Goal: Information Seeking & Learning: Learn about a topic

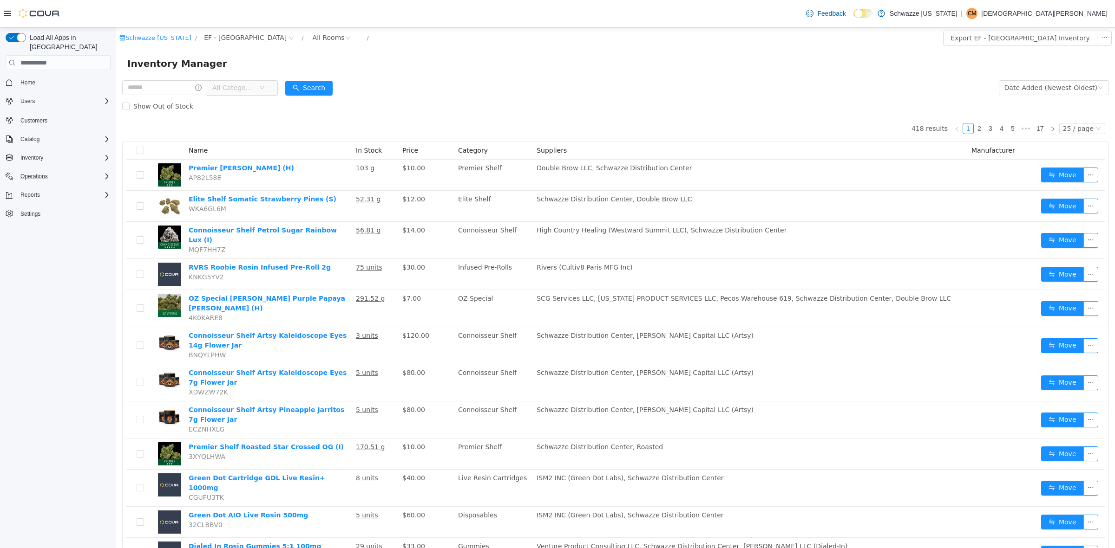
click at [106, 173] on icon "Complex example" at bounding box center [106, 176] width 7 height 7
click at [104, 217] on icon "Complex example" at bounding box center [106, 220] width 7 height 7
click at [254, 85] on span "All Categories" at bounding box center [233, 87] width 42 height 9
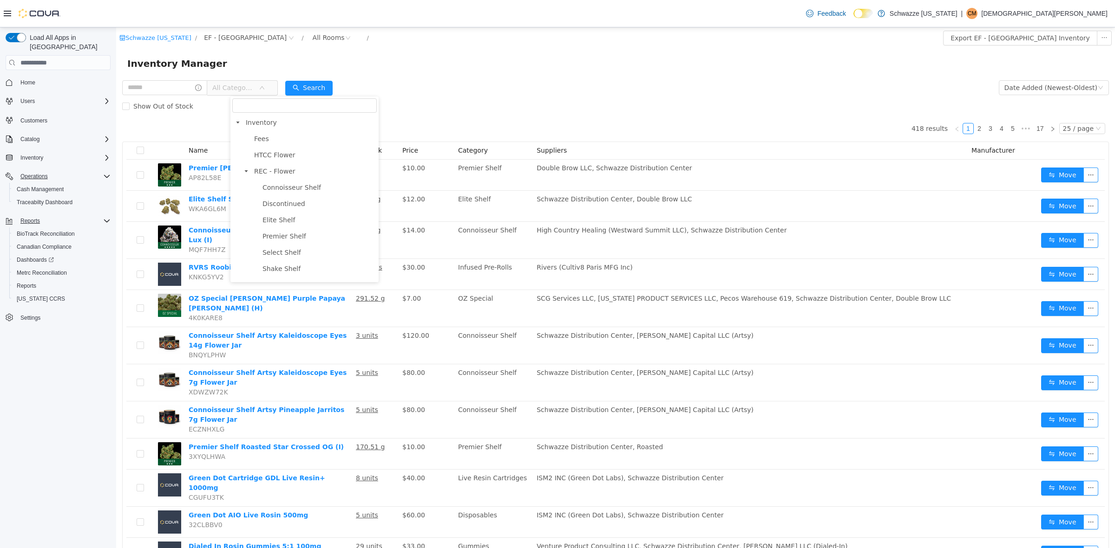
click at [254, 85] on span "All Categories" at bounding box center [233, 87] width 42 height 9
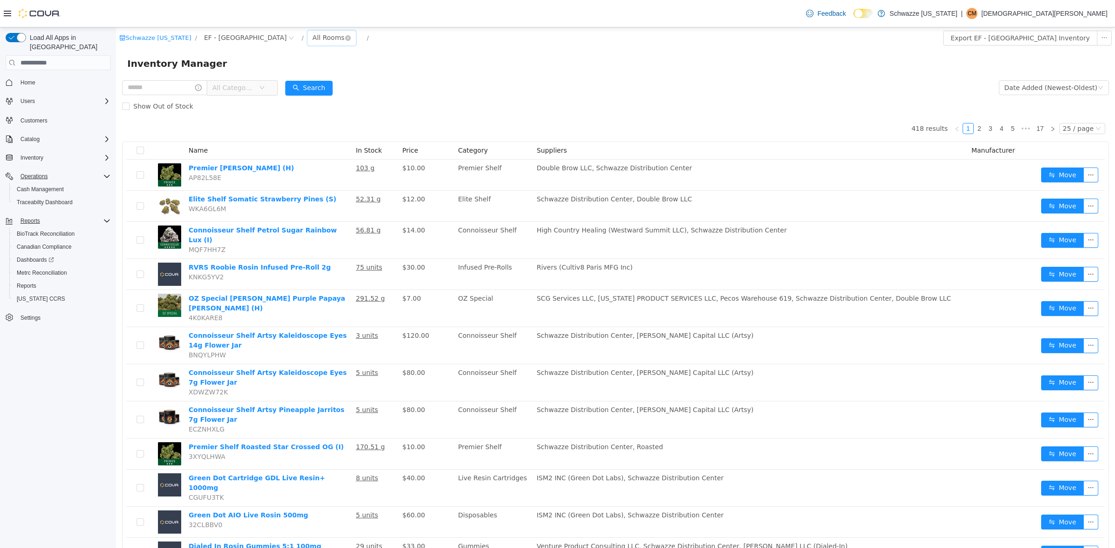
click at [313, 35] on div "All Rooms" at bounding box center [329, 38] width 32 height 14
click at [312, 85] on li "EF - South Boulder - BoH" at bounding box center [303, 86] width 56 height 15
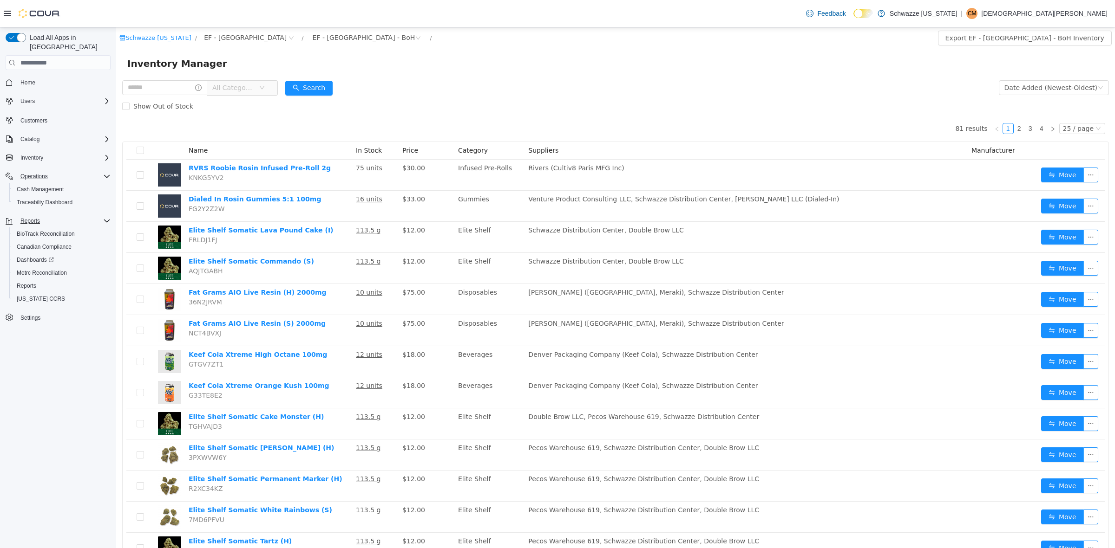
click at [476, 89] on form "All Categories Date Added (Newest-Oldest) Search Show Out of Stock" at bounding box center [615, 96] width 986 height 37
click at [257, 82] on span "All Categories" at bounding box center [235, 88] width 46 height 14
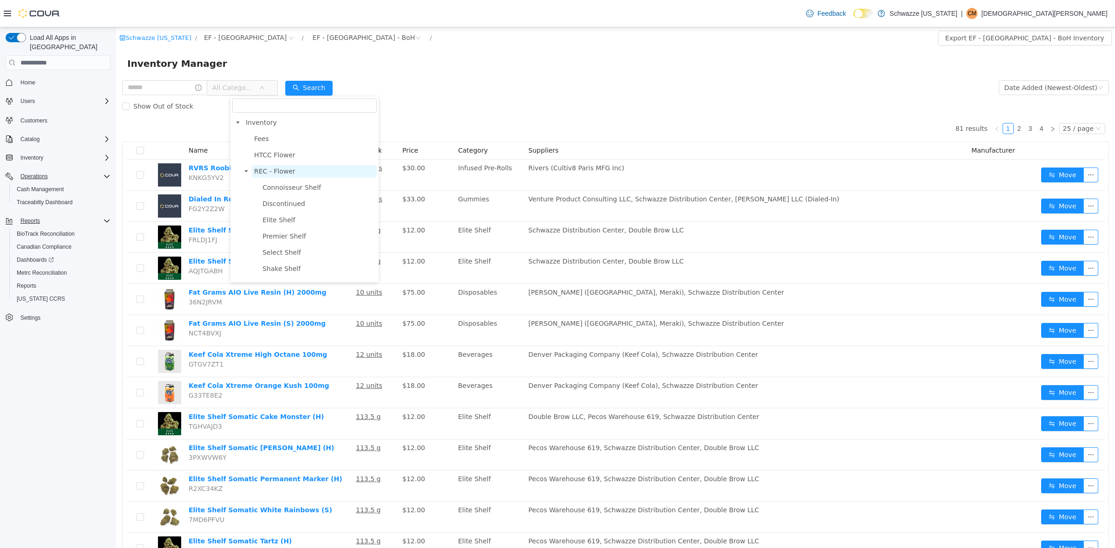
click at [277, 173] on span "REC - Flower" at bounding box center [274, 171] width 41 height 7
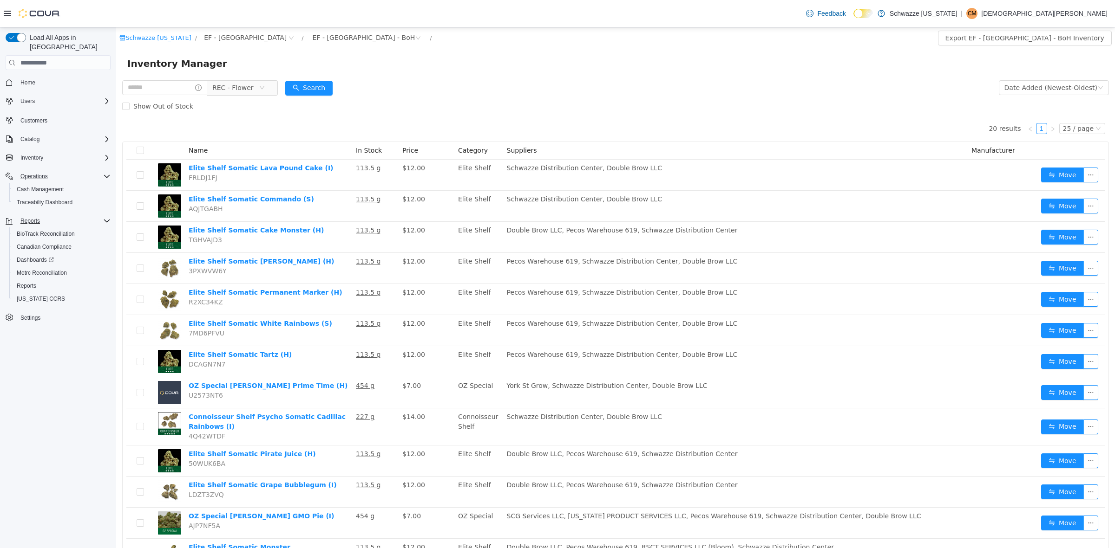
click at [346, 43] on div "EF - South Boulder - BoH" at bounding box center [364, 38] width 103 height 14
click at [305, 54] on li "All Rooms" at bounding box center [322, 56] width 94 height 15
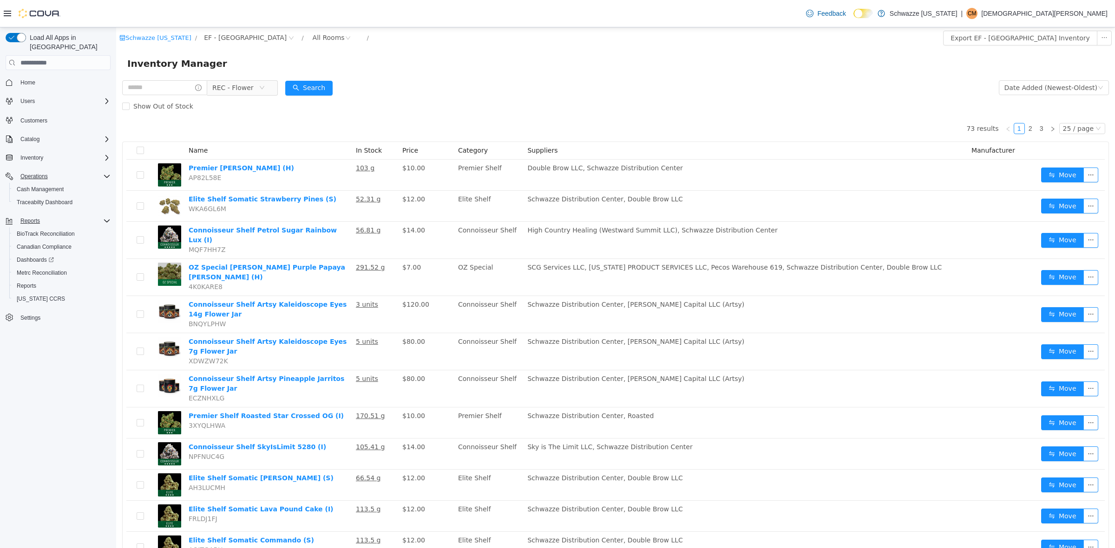
click at [547, 117] on div "73 results 1 2 3 25 / page Name In Stock Price Category Suppliers Manufacturer …" at bounding box center [615, 557] width 986 height 882
click at [313, 37] on div "All Rooms" at bounding box center [329, 38] width 32 height 14
click at [298, 87] on li "EF - South Boulder - BoH" at bounding box center [303, 86] width 56 height 15
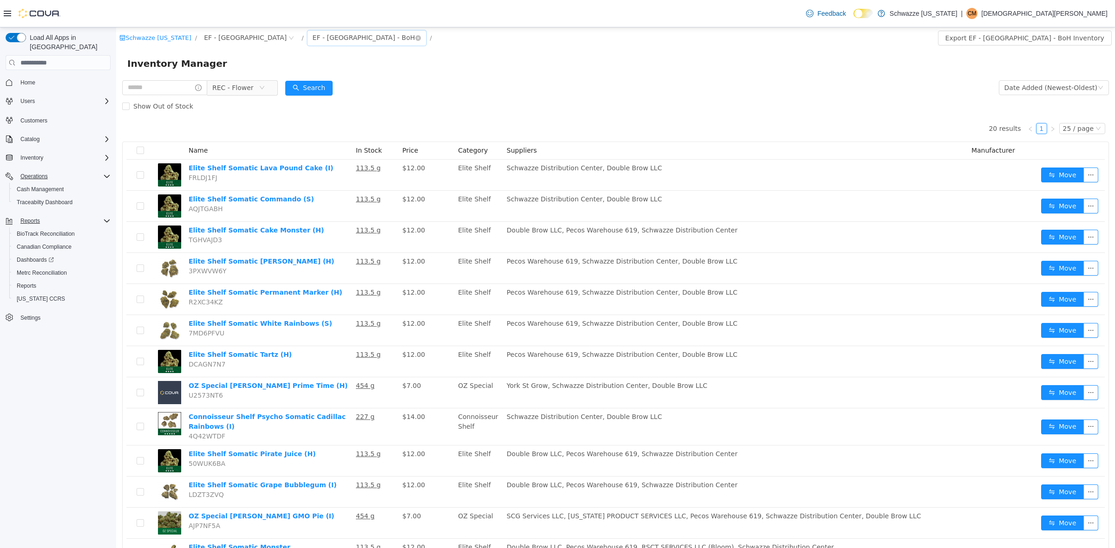
click at [313, 35] on div "EF - South Boulder - BoH" at bounding box center [364, 38] width 103 height 14
click at [327, 49] on li "All Rooms" at bounding box center [322, 56] width 94 height 15
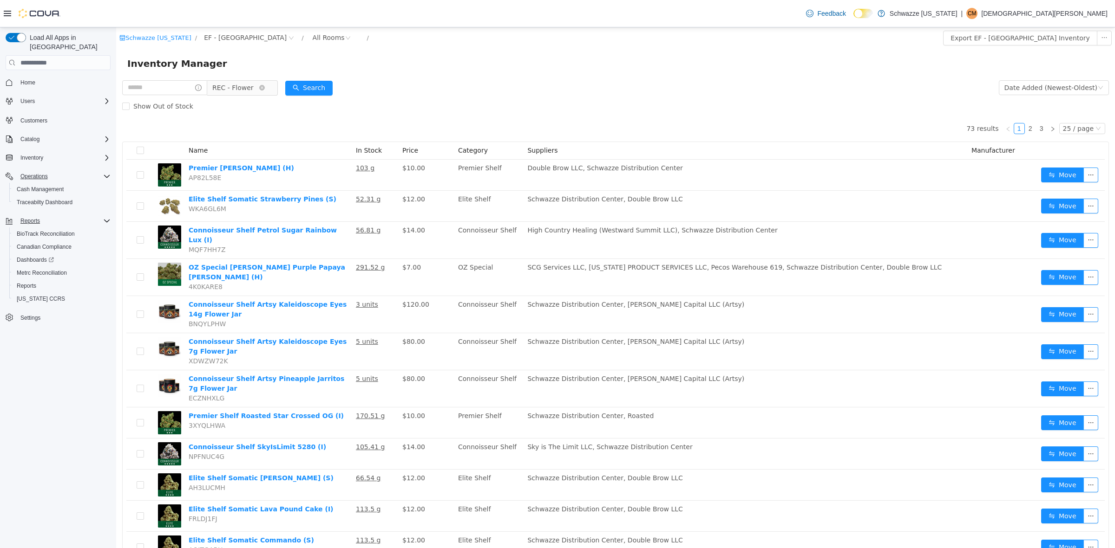
click at [252, 89] on span "REC - Flower" at bounding box center [232, 88] width 41 height 14
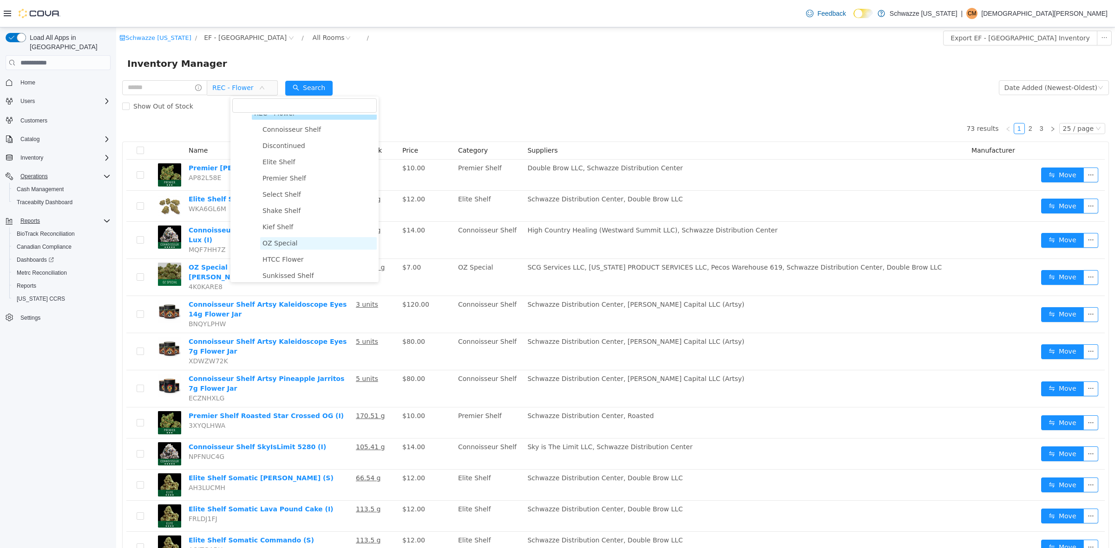
click at [286, 248] on span "OZ Special" at bounding box center [318, 243] width 117 height 13
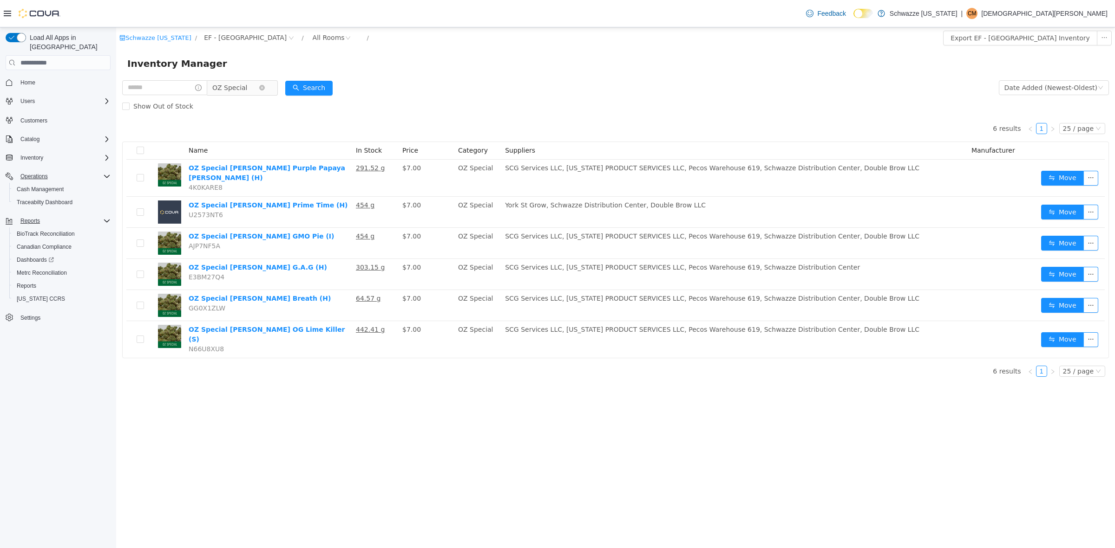
click at [248, 90] on span "OZ Special" at bounding box center [229, 88] width 35 height 14
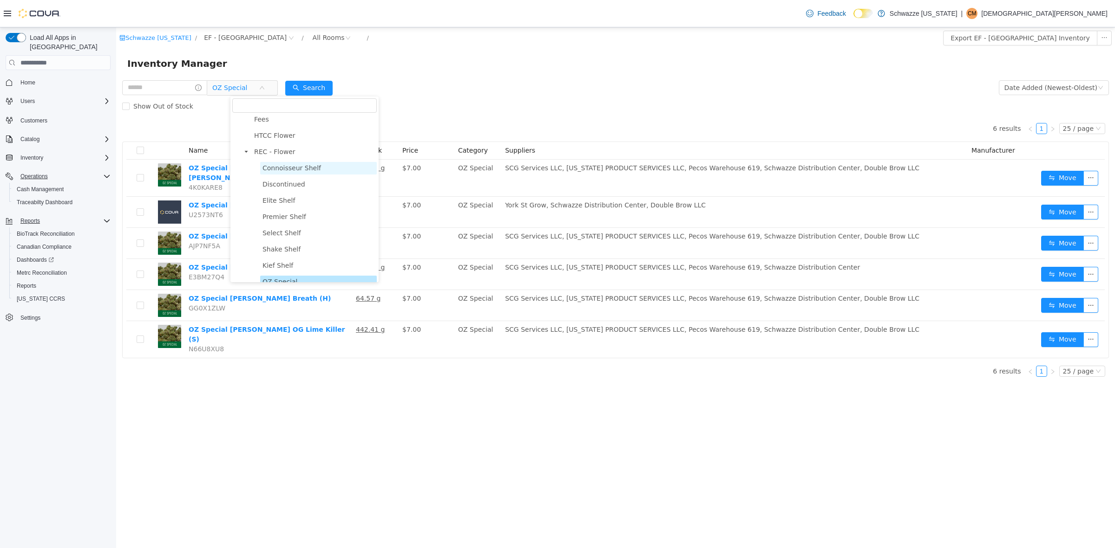
scroll to position [0, 0]
click at [292, 172] on span "REC - Flower" at bounding box center [274, 171] width 41 height 7
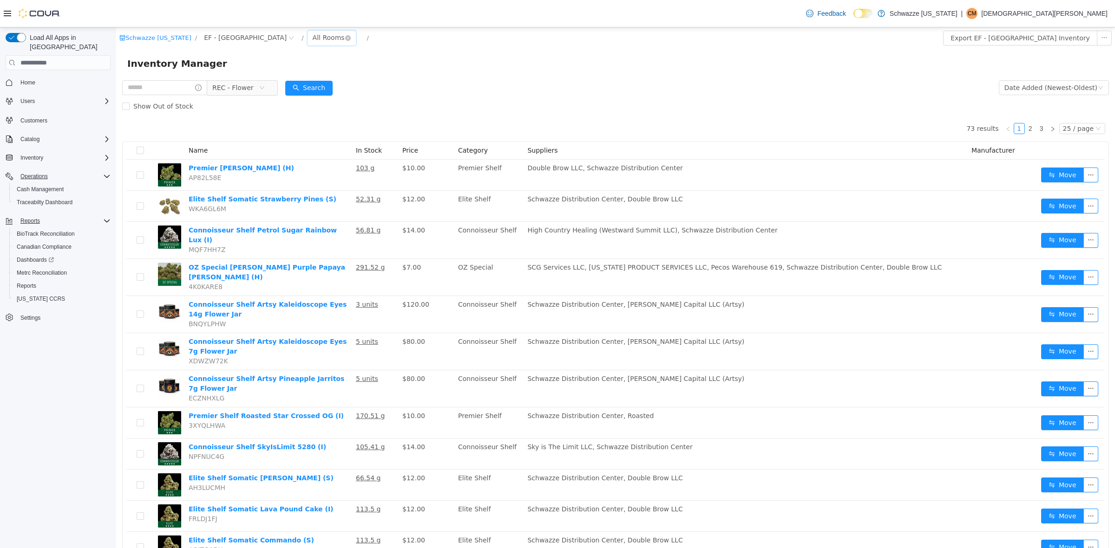
click at [313, 35] on div "All Rooms" at bounding box center [329, 38] width 32 height 14
click at [319, 82] on li "EF - South Boulder - BoH" at bounding box center [303, 86] width 56 height 15
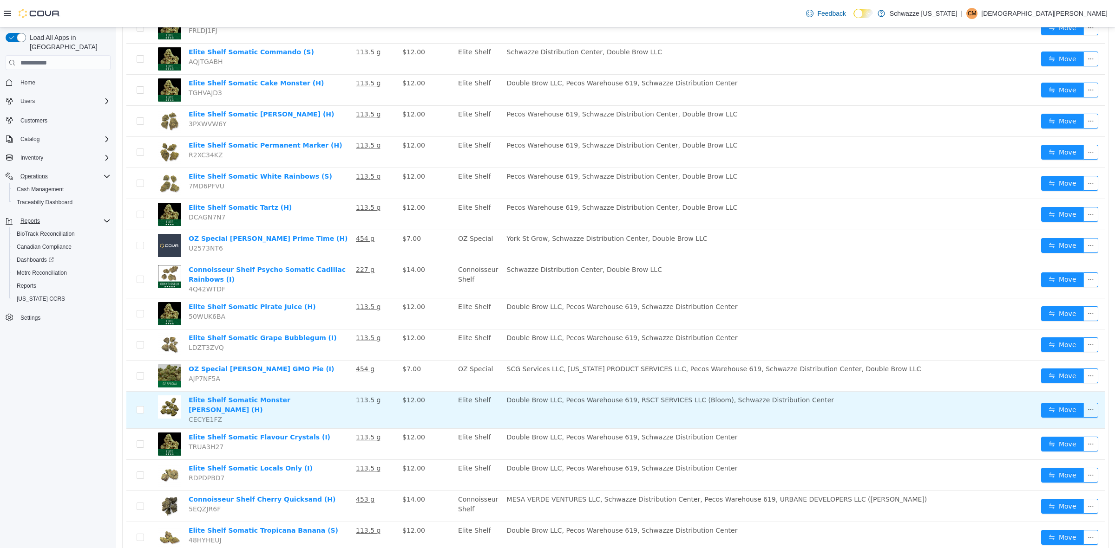
scroll to position [163, 0]
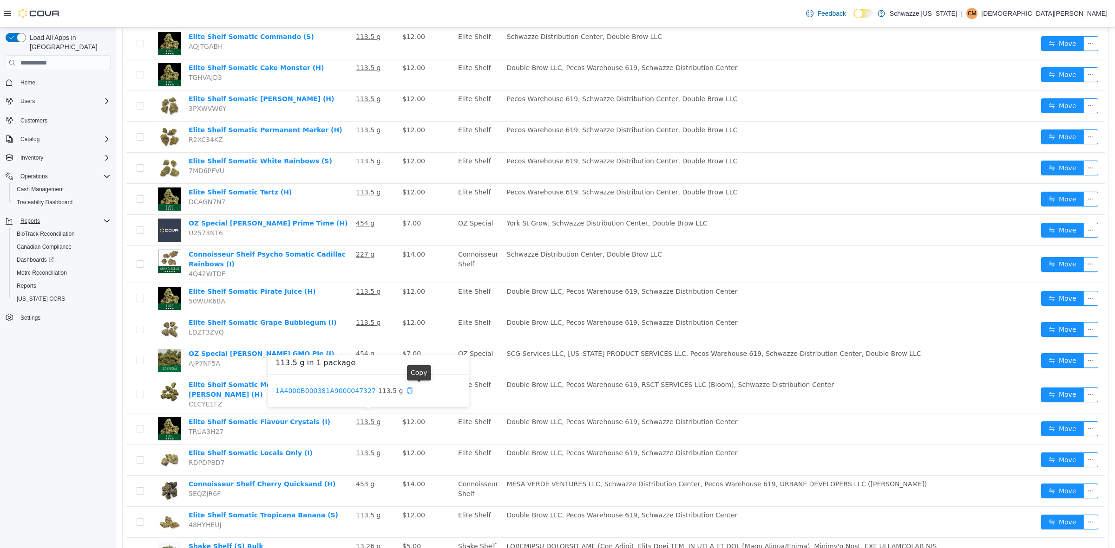
click at [413, 391] on icon "icon: copy" at bounding box center [409, 390] width 7 height 7
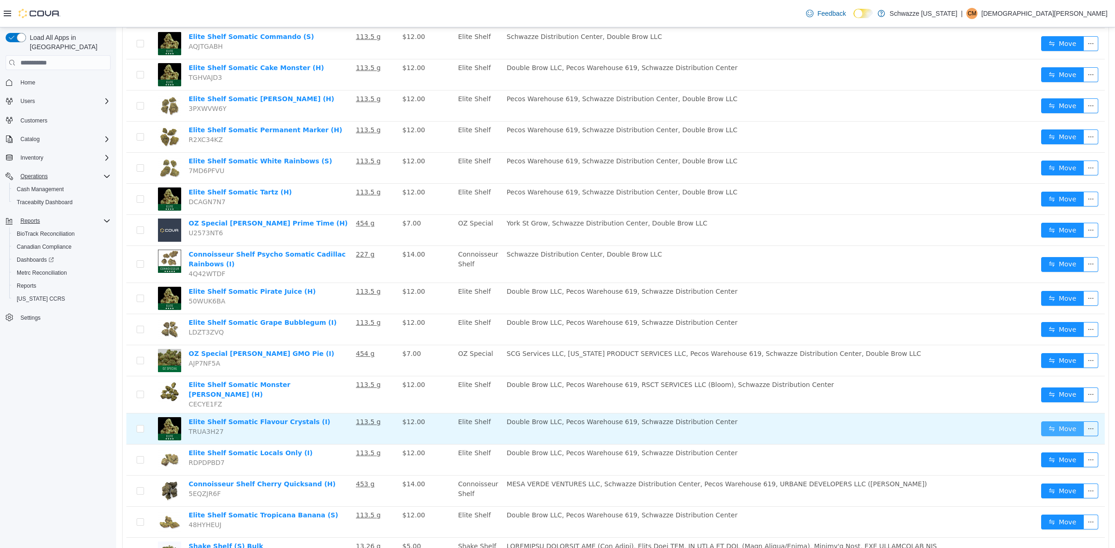
drag, startPoint x: 1046, startPoint y: 424, endPoint x: 1023, endPoint y: 422, distance: 23.3
click at [1046, 424] on button "Move" at bounding box center [1062, 429] width 43 height 15
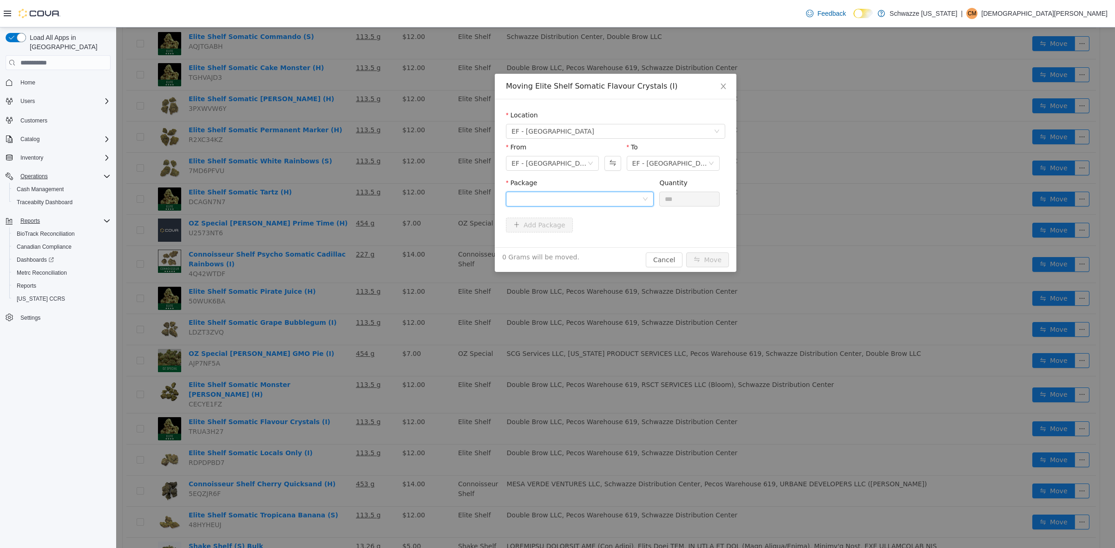
click at [612, 198] on div at bounding box center [576, 199] width 130 height 14
click at [602, 233] on strong "1A4000B000381A9000047327" at bounding box center [566, 232] width 110 height 7
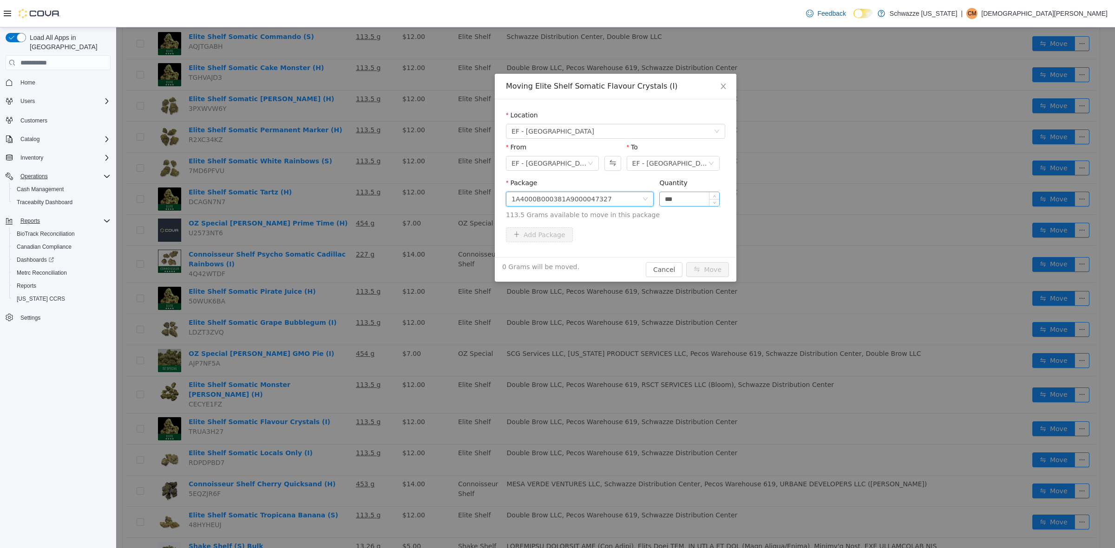
drag, startPoint x: 675, startPoint y: 198, endPoint x: 666, endPoint y: 198, distance: 8.4
click at [666, 198] on input "***" at bounding box center [688, 199] width 59 height 14
type input "*****"
click at [686, 262] on button "Move" at bounding box center [707, 269] width 43 height 15
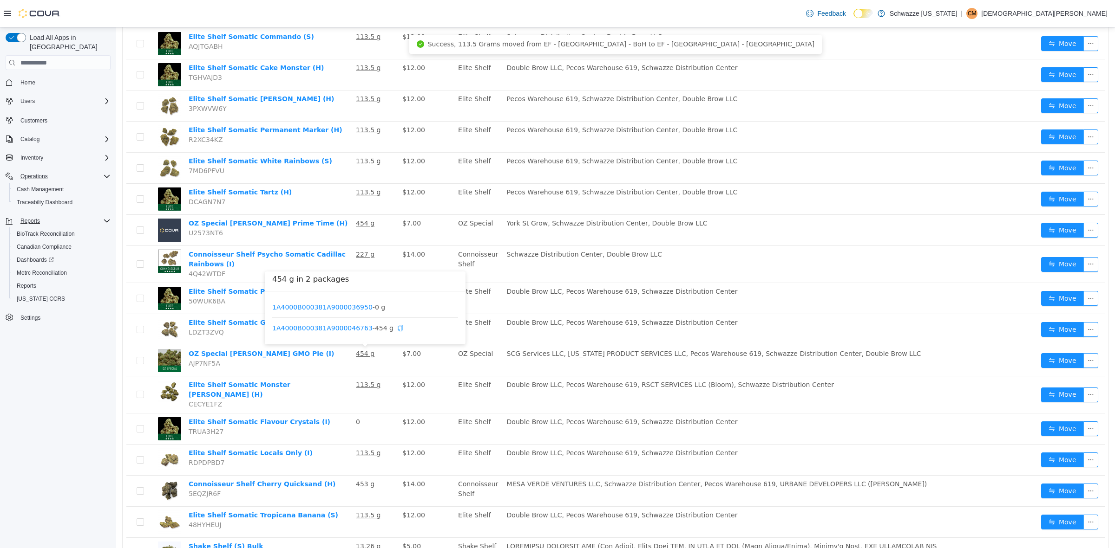
click at [404, 326] on icon "icon: copy" at bounding box center [400, 328] width 7 height 7
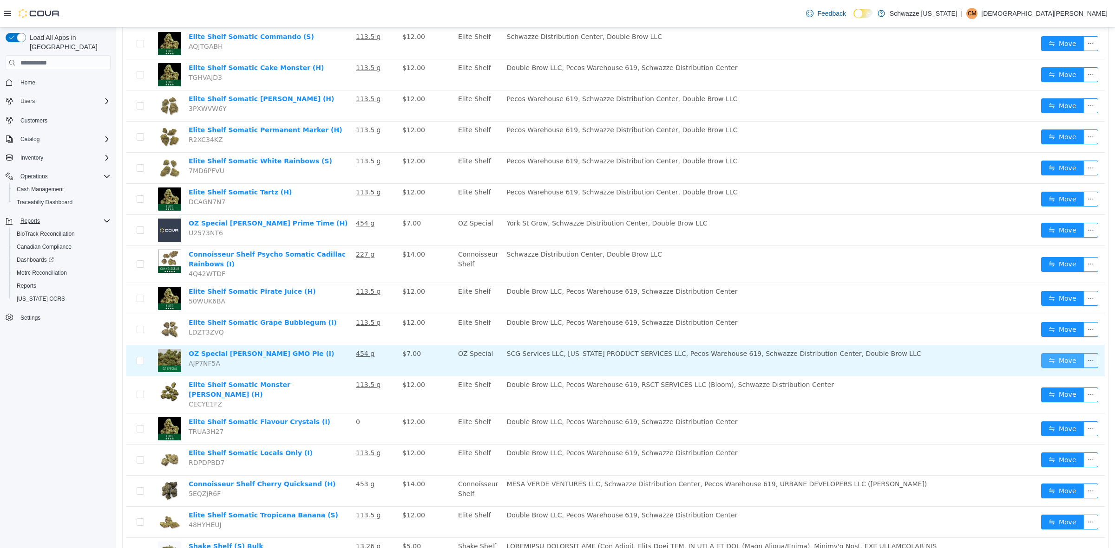
click at [1041, 360] on button "Move" at bounding box center [1062, 360] width 43 height 15
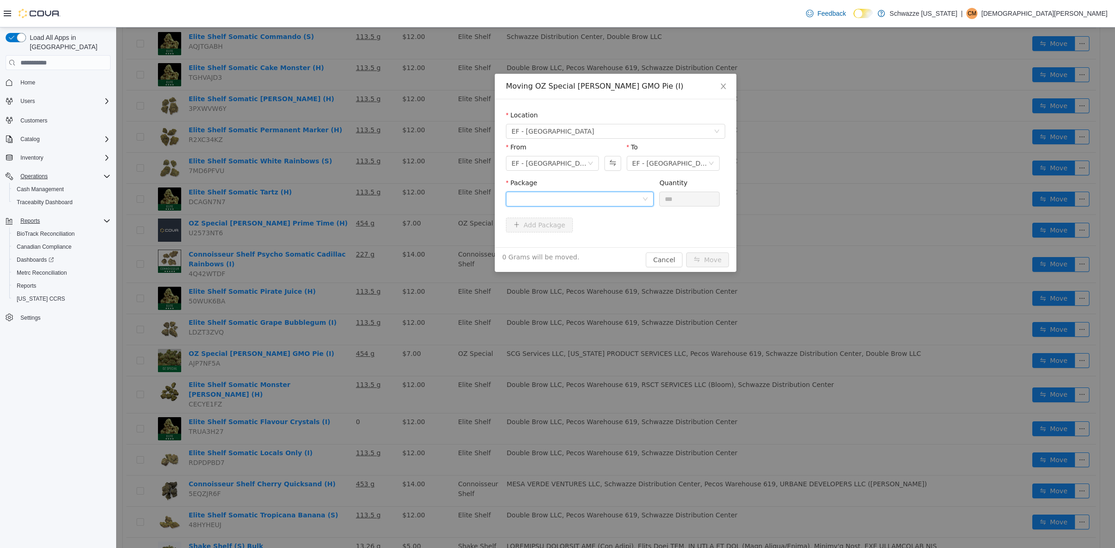
click at [560, 205] on div at bounding box center [576, 199] width 130 height 14
click at [561, 239] on span "Quantity : 454 Grams" at bounding box center [544, 242] width 66 height 7
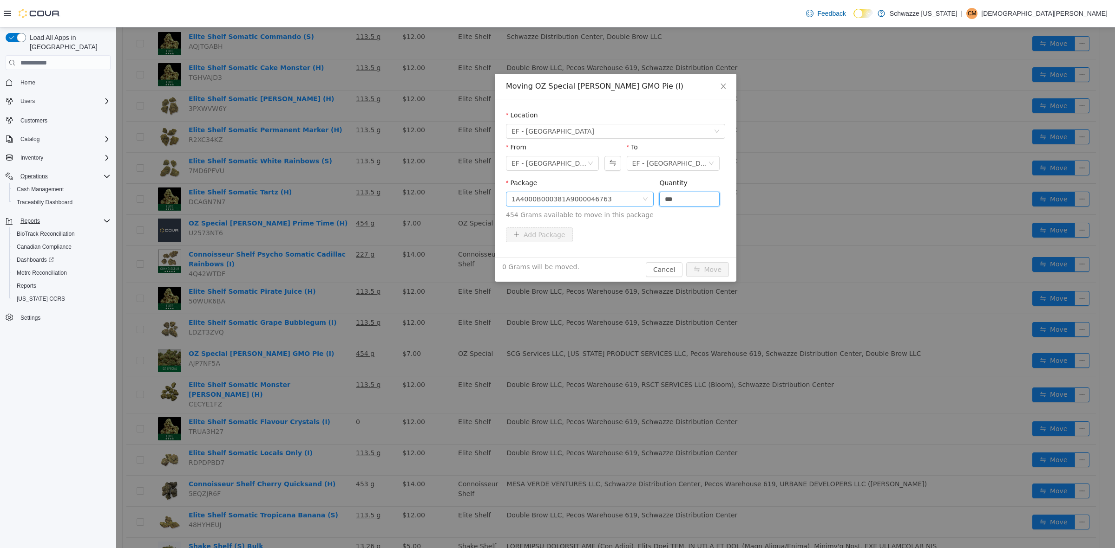
drag, startPoint x: 685, startPoint y: 201, endPoint x: 644, endPoint y: 192, distance: 41.8
click at [639, 201] on span "Package 1A4000B000381A9000046763 Quantity *** 454 Grams available to move in th…" at bounding box center [615, 199] width 219 height 41
type input "***"
click at [686, 262] on button "Move" at bounding box center [707, 269] width 43 height 15
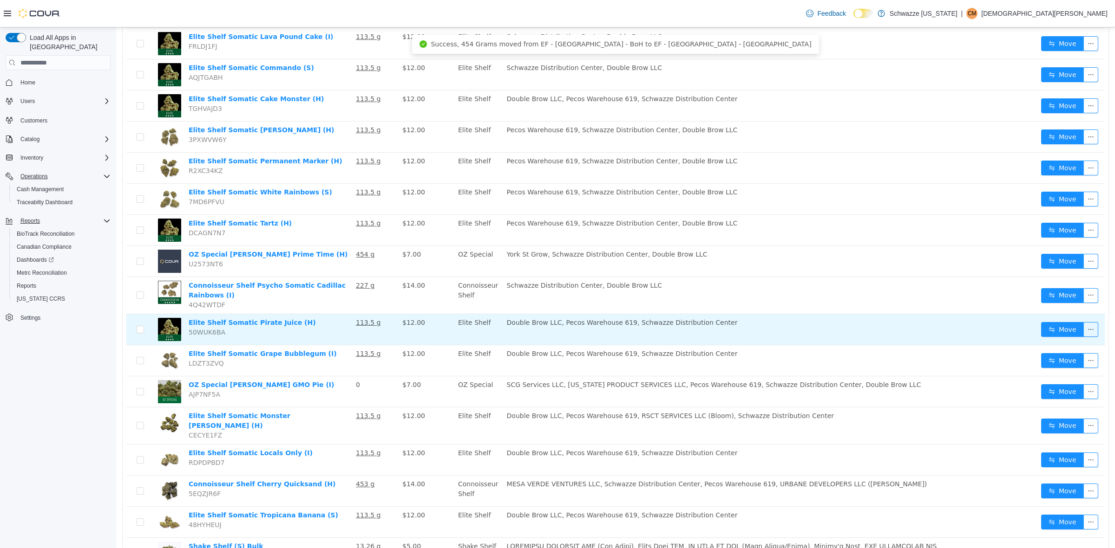
scroll to position [73, 0]
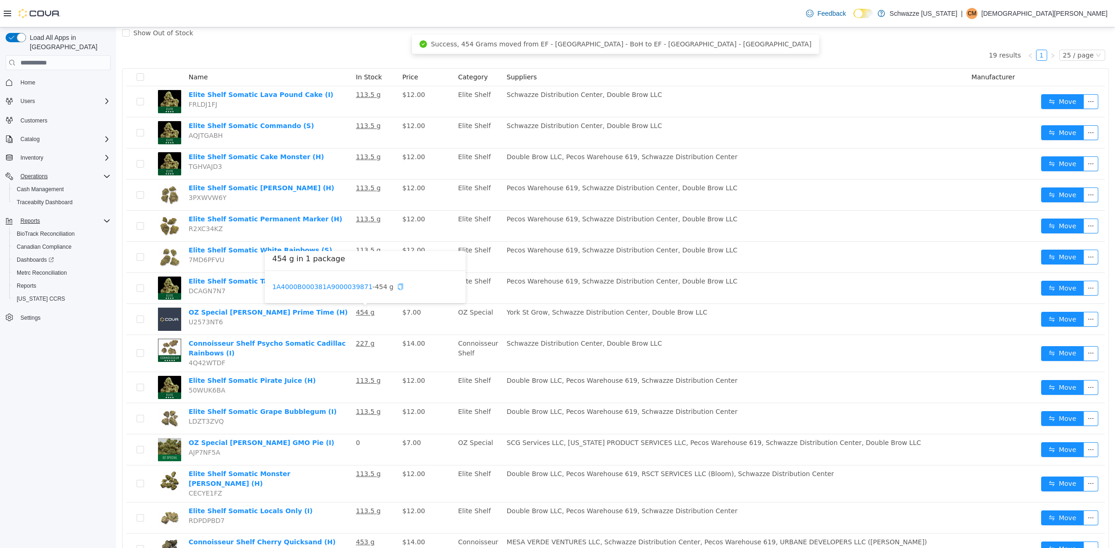
click at [404, 288] on span "1A4000B000381A9000039871 - 454 g" at bounding box center [337, 287] width 131 height 10
click at [404, 287] on icon "icon: copy" at bounding box center [400, 286] width 7 height 7
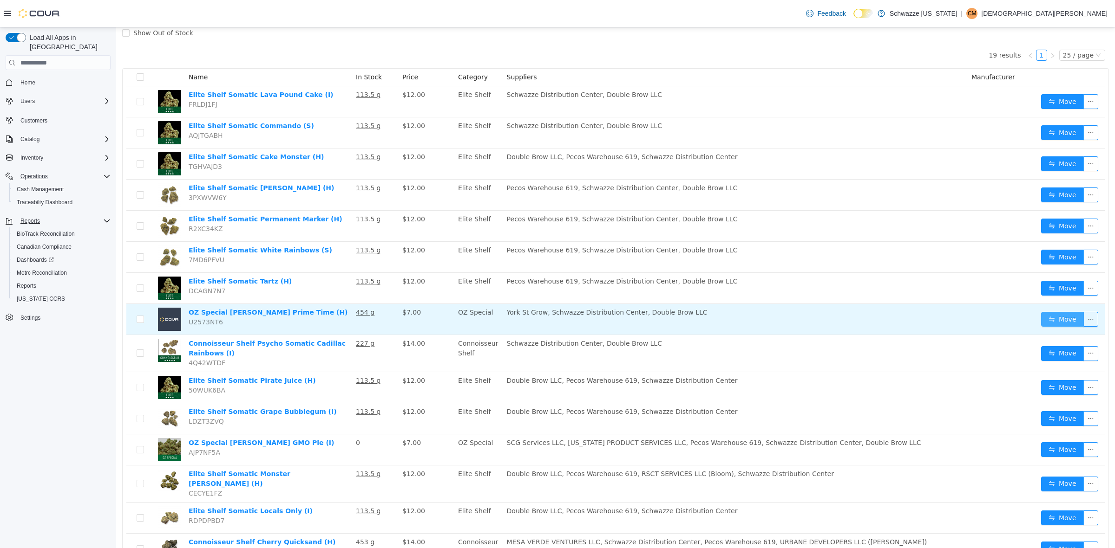
click at [1062, 324] on button "Move" at bounding box center [1062, 319] width 43 height 15
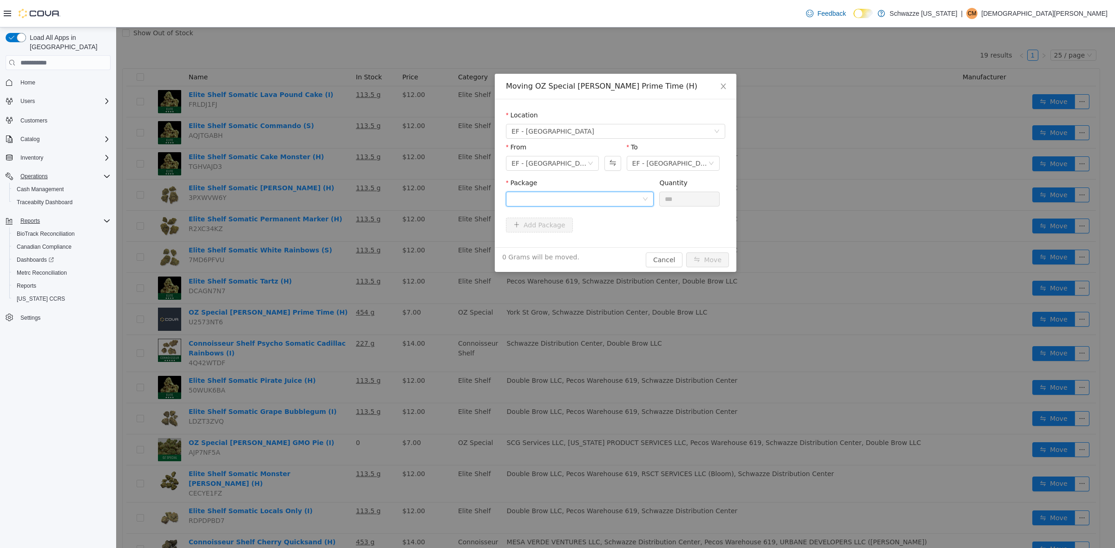
click at [575, 194] on div at bounding box center [576, 199] width 130 height 14
click at [574, 235] on strong "1A4000B000381A9000039871" at bounding box center [566, 232] width 110 height 7
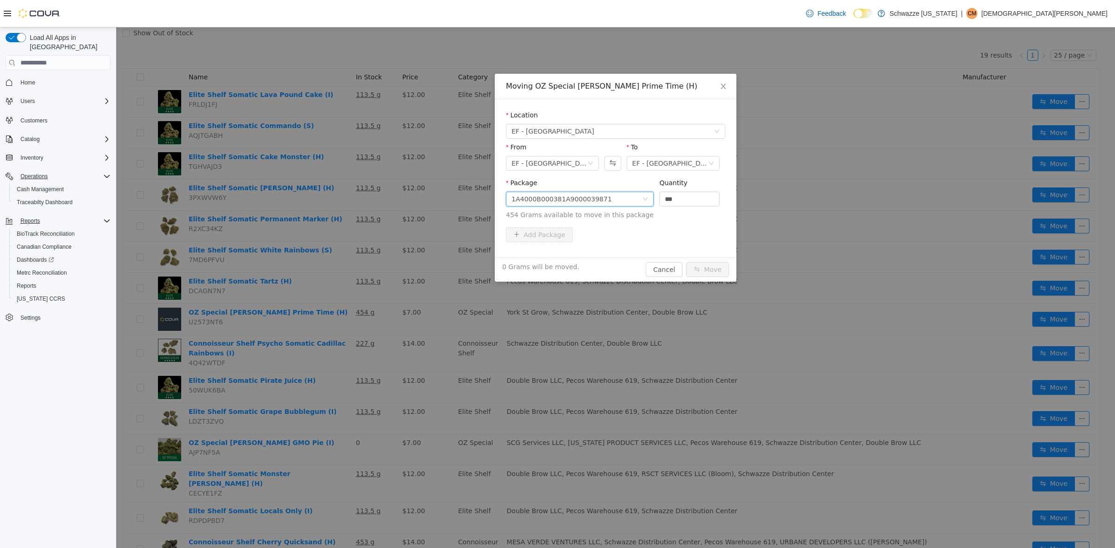
click at [619, 204] on span "Package 1A4000B000381A9000039871 Quantity *** 454 Grams available to move in th…" at bounding box center [615, 199] width 219 height 41
type input "***"
click at [686, 262] on button "Move" at bounding box center [707, 269] width 43 height 15
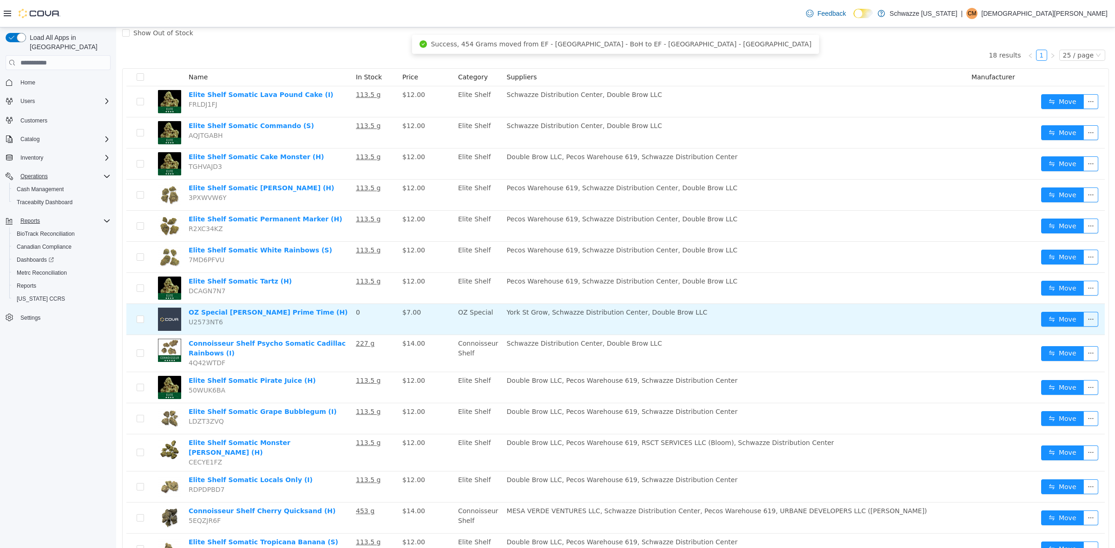
scroll to position [0, 0]
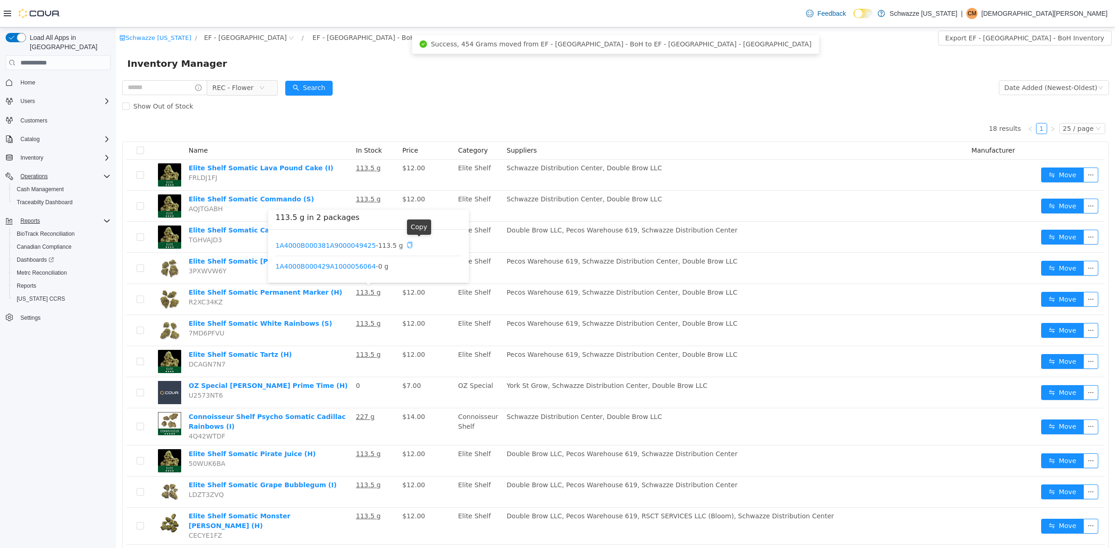
click at [412, 246] on icon "icon: copy" at bounding box center [409, 245] width 5 height 7
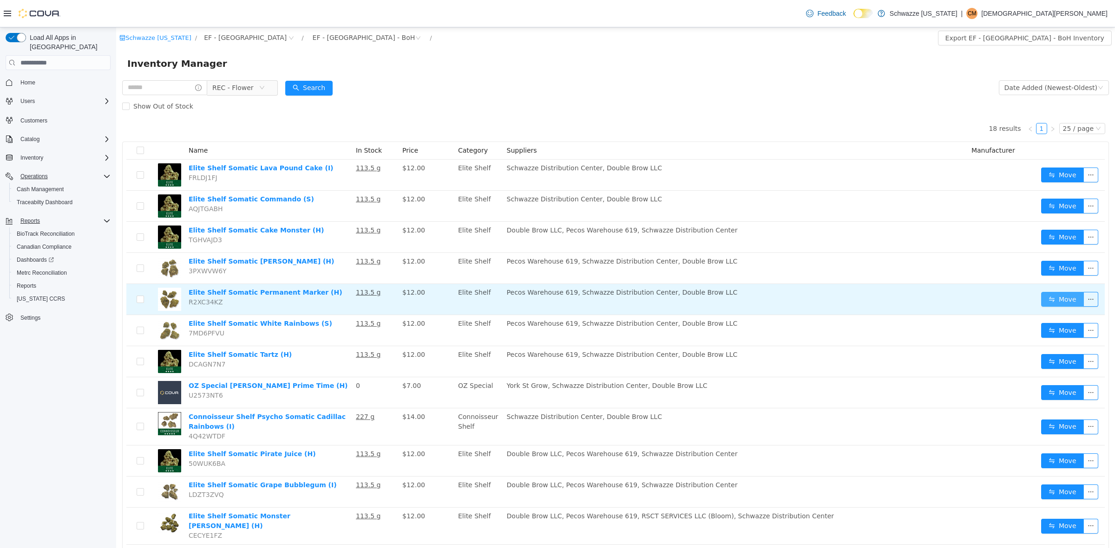
click at [1050, 303] on button "Move" at bounding box center [1062, 299] width 43 height 15
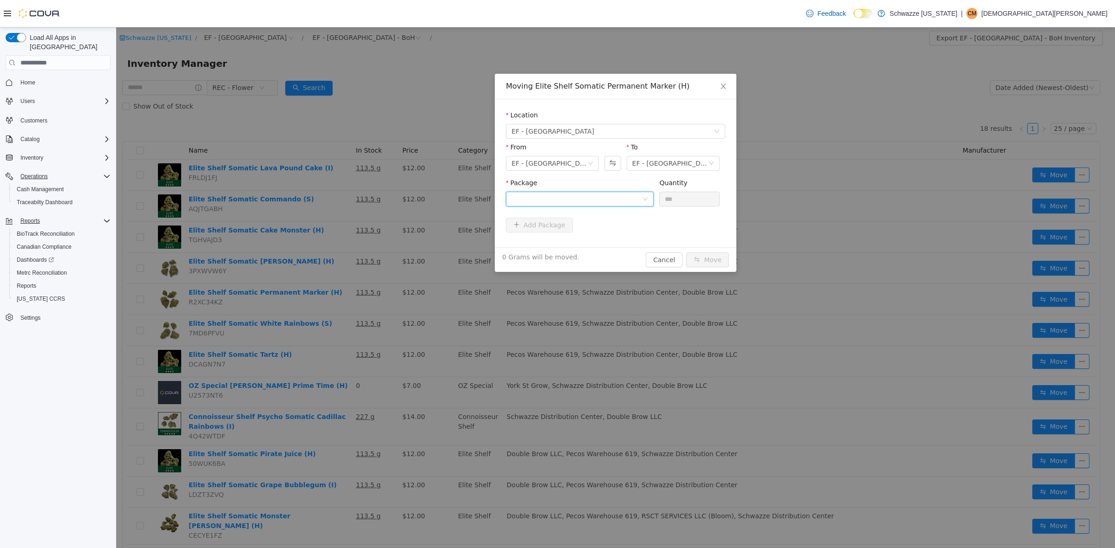
click at [554, 202] on div at bounding box center [576, 199] width 130 height 14
click at [582, 242] on li "1A4000B000381A9000049425 Quantity : 113.5 Grams" at bounding box center [580, 237] width 148 height 25
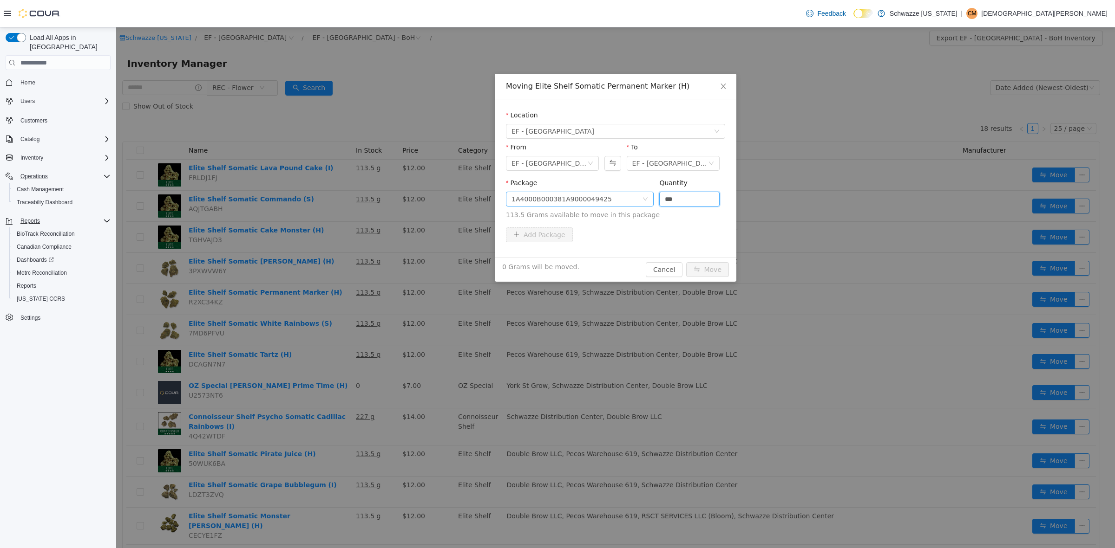
drag, startPoint x: 685, startPoint y: 202, endPoint x: 606, endPoint y: 206, distance: 79.0
click at [606, 206] on span "Package 1A4000B000381A9000049425 Quantity *** 113.5 Grams available to move in …" at bounding box center [615, 199] width 219 height 41
type input "*****"
click at [686, 262] on button "Move" at bounding box center [707, 269] width 43 height 15
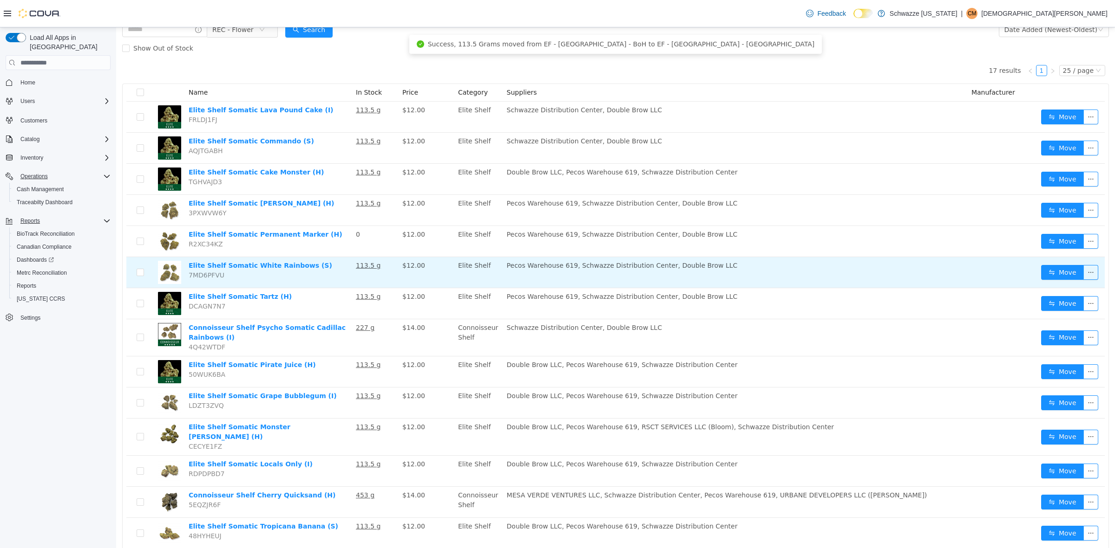
scroll to position [116, 0]
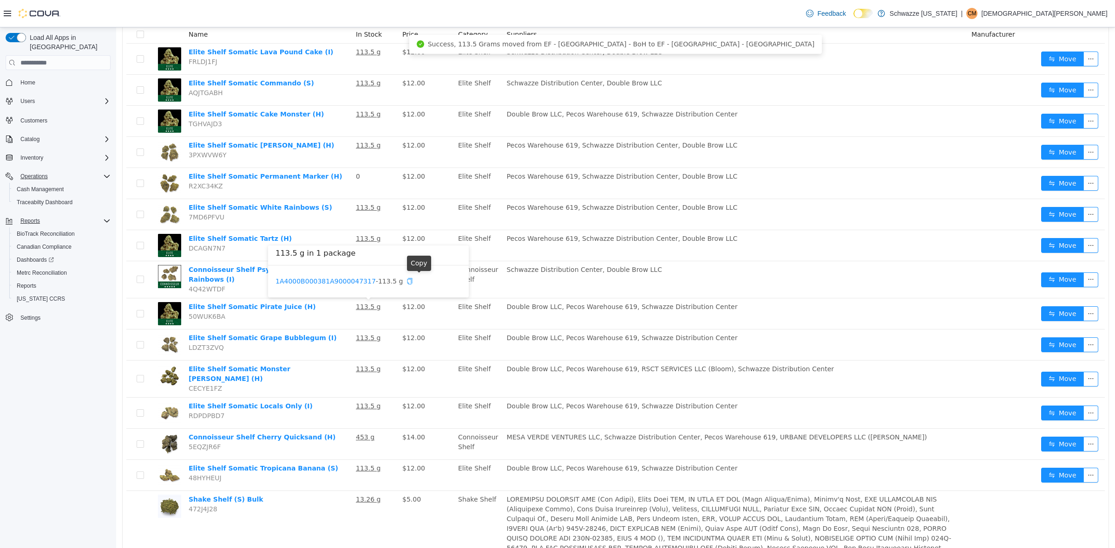
click at [413, 280] on icon "icon: copy" at bounding box center [409, 281] width 7 height 7
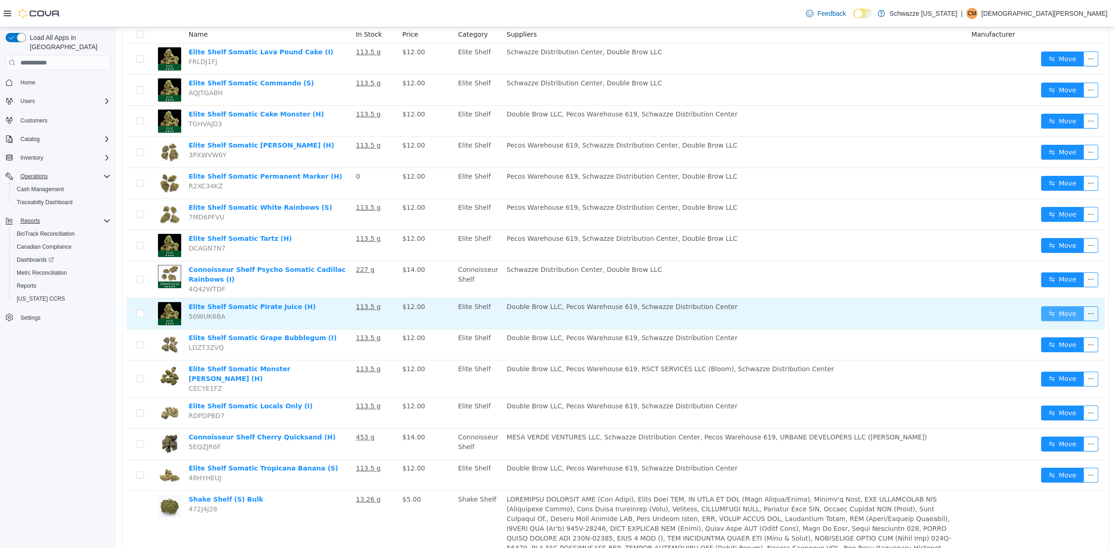
click at [1066, 314] on button "Move" at bounding box center [1062, 314] width 43 height 15
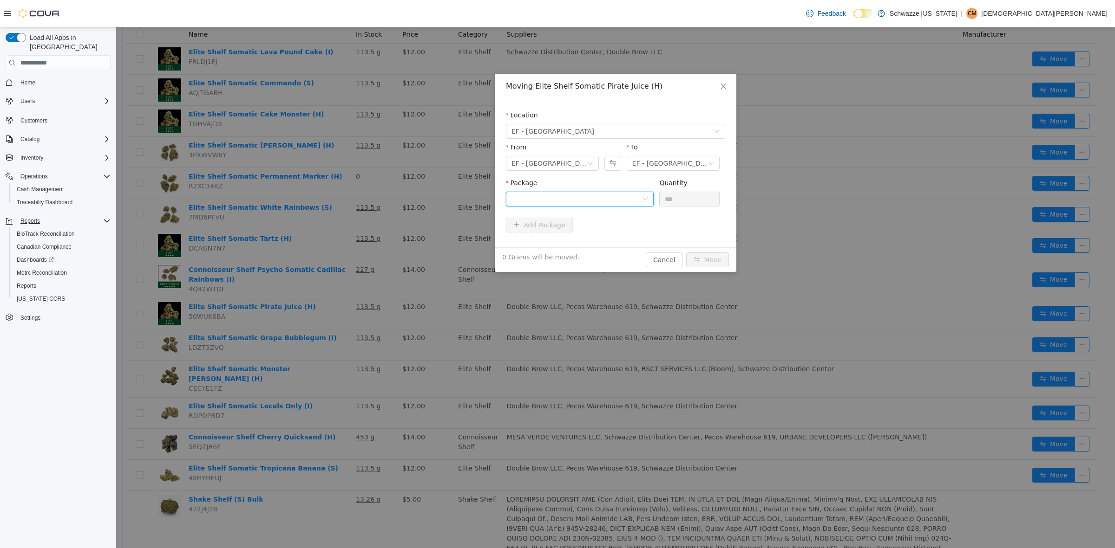
click at [536, 201] on div at bounding box center [576, 199] width 130 height 14
drag, startPoint x: 578, startPoint y: 238, endPoint x: 675, endPoint y: 216, distance: 99.0
click at [579, 239] on span "Quantity : 113.5 Grams" at bounding box center [547, 242] width 72 height 7
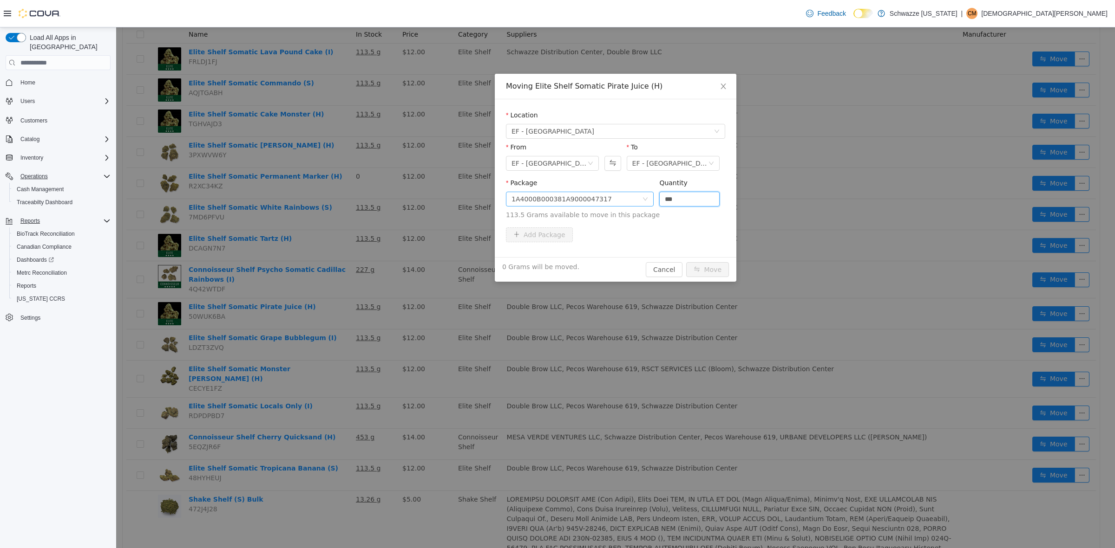
drag, startPoint x: 686, startPoint y: 200, endPoint x: 616, endPoint y: 202, distance: 70.6
click at [607, 201] on span "Package 1A4000B000381A9000047317 Quantity *** 113.5 Grams available to move in …" at bounding box center [615, 199] width 219 height 41
type input "*****"
click at [686, 262] on button "Move" at bounding box center [707, 269] width 43 height 15
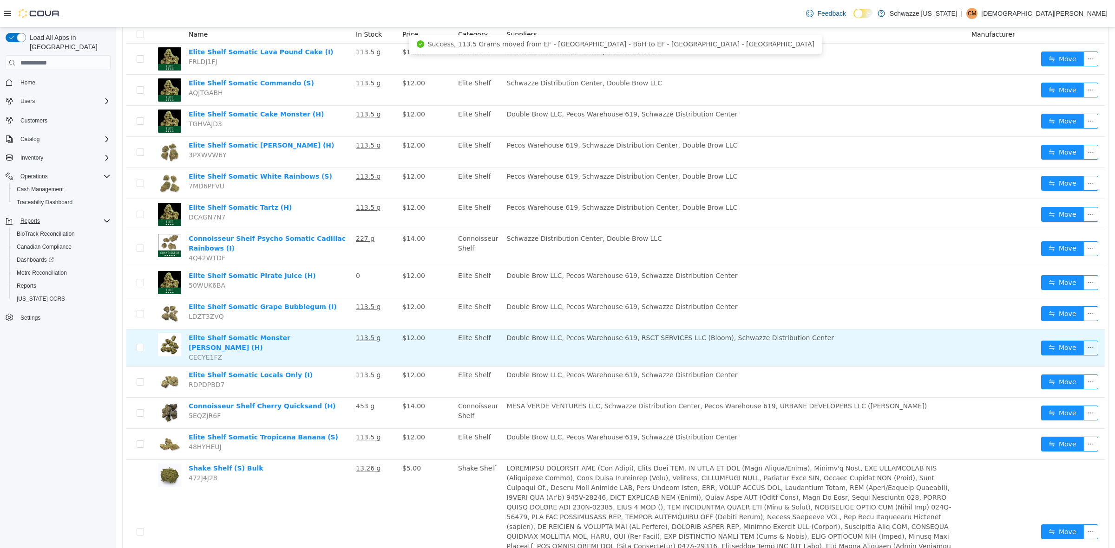
scroll to position [0, 0]
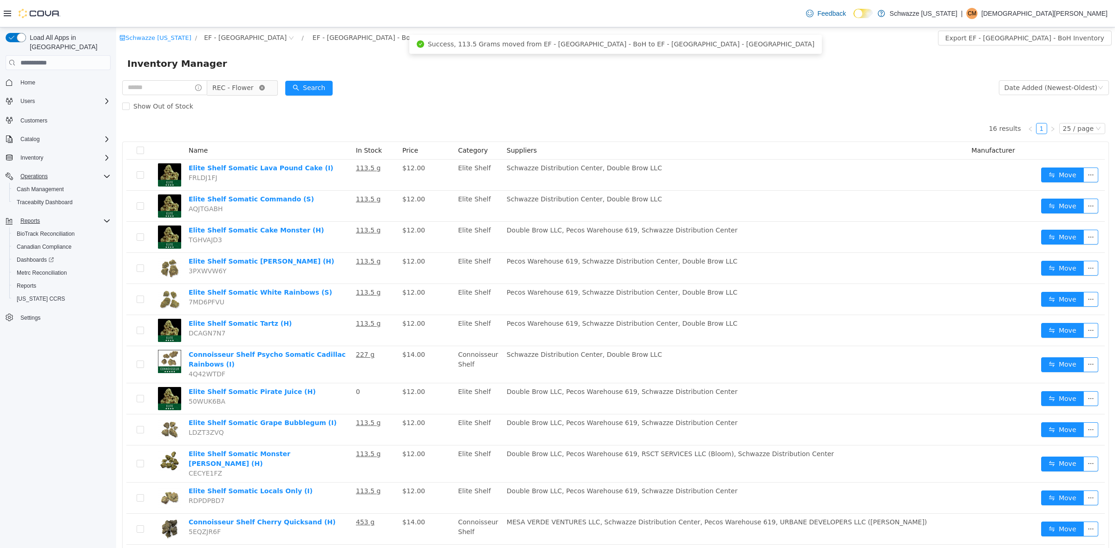
click at [265, 86] on icon "icon: close-circle" at bounding box center [262, 88] width 6 height 6
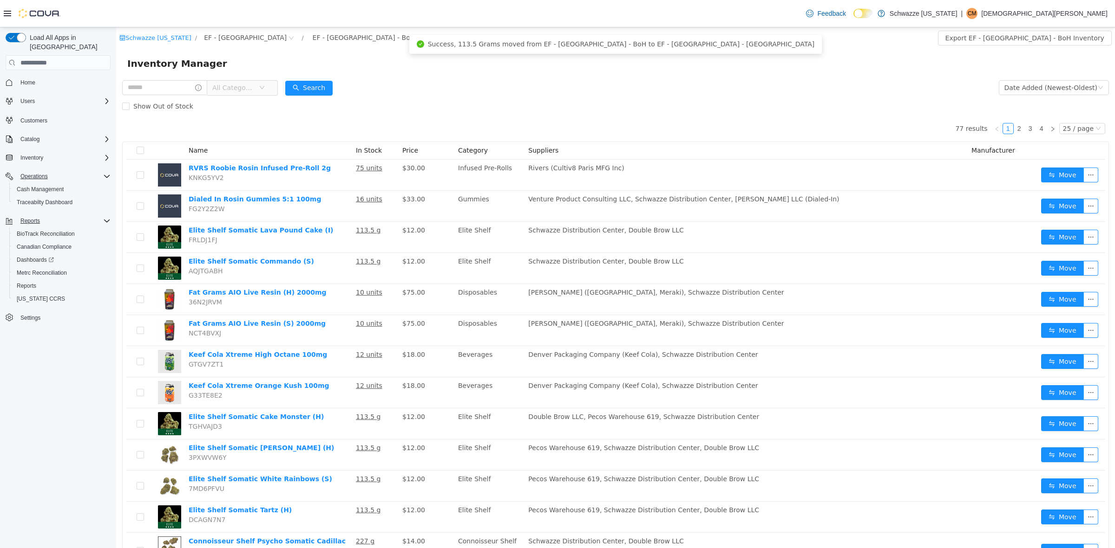
click at [415, 39] on icon "icon: close-circle" at bounding box center [418, 38] width 6 height 6
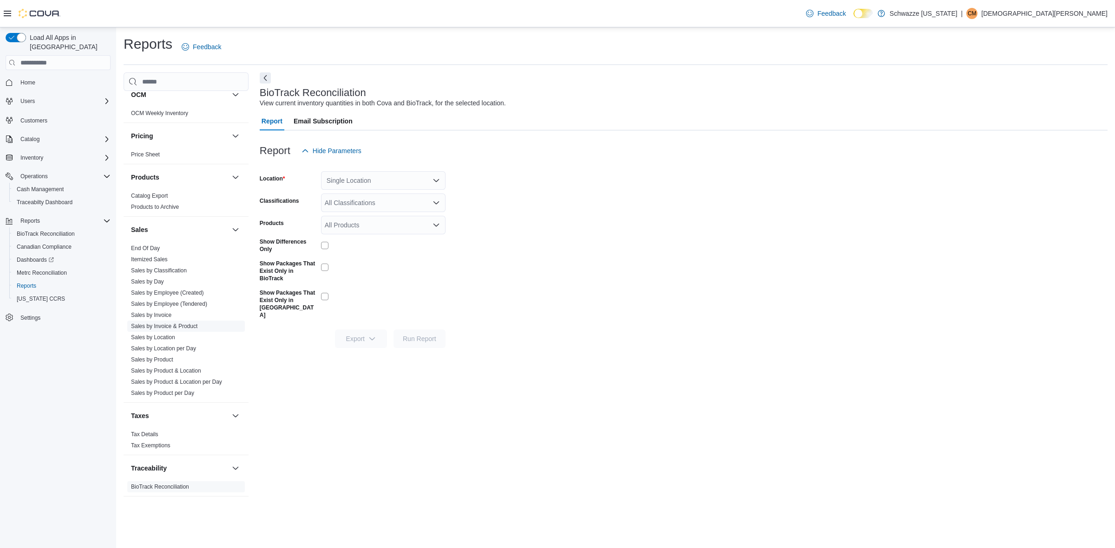
scroll to position [522, 0]
click at [138, 249] on link "End Of Day" at bounding box center [145, 247] width 29 height 7
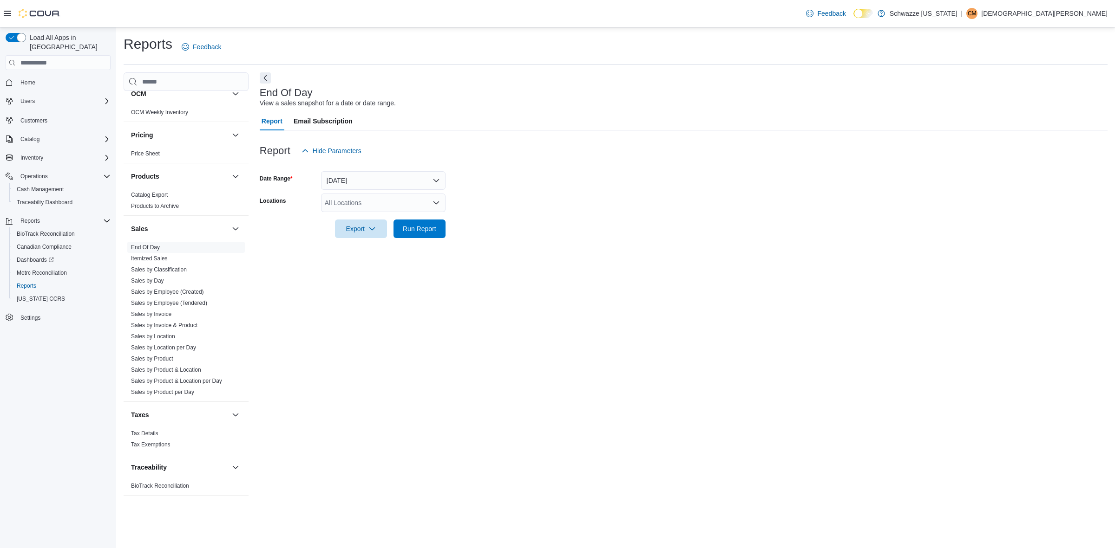
click at [365, 207] on div "All Locations" at bounding box center [383, 203] width 124 height 19
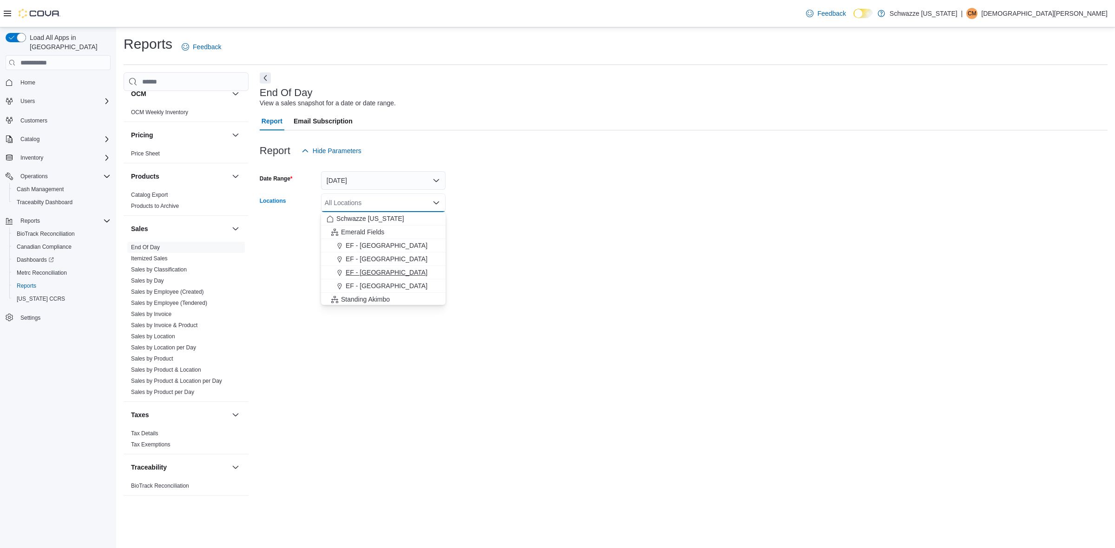
click at [393, 270] on span "EF - [GEOGRAPHIC_DATA]" at bounding box center [387, 272] width 82 height 9
drag, startPoint x: 516, startPoint y: 270, endPoint x: 440, endPoint y: 230, distance: 86.0
click at [500, 261] on div "End Of Day View a sales snapshot for a date or date range. Report Email Subscri…" at bounding box center [684, 287] width 848 height 430
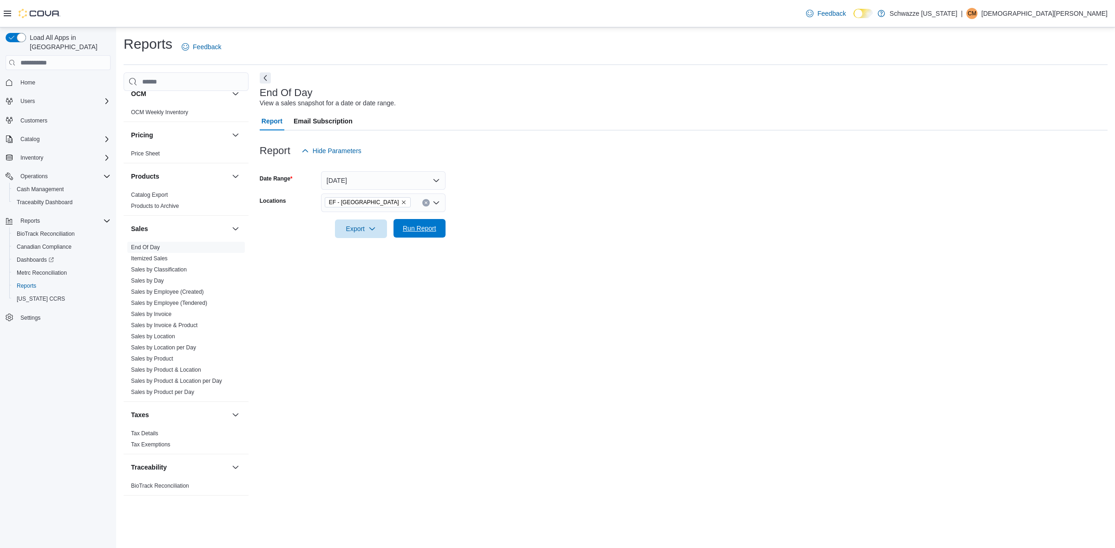
click at [433, 226] on span "Run Report" at bounding box center [419, 228] width 33 height 9
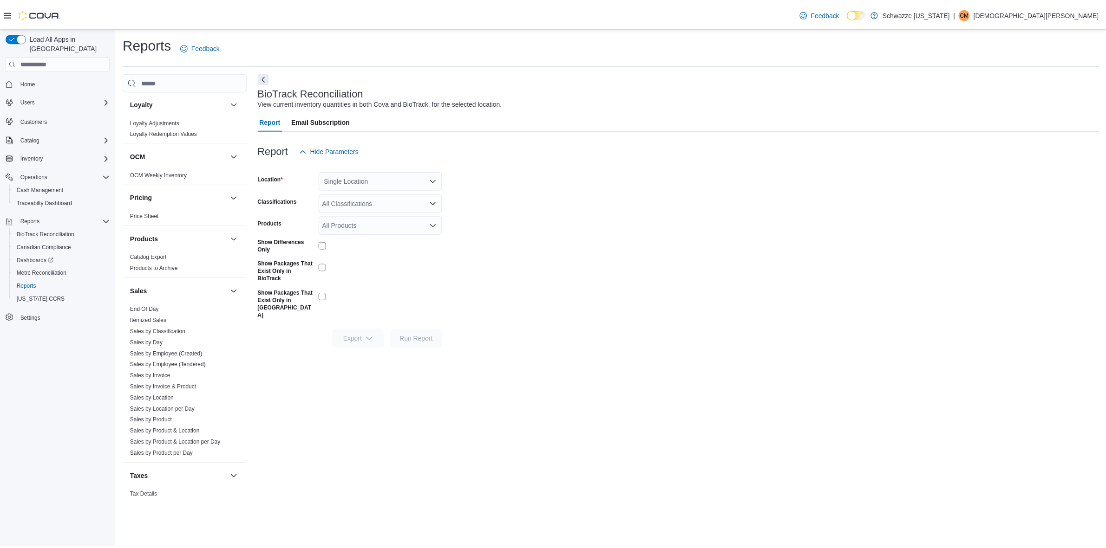
scroll to position [526, 0]
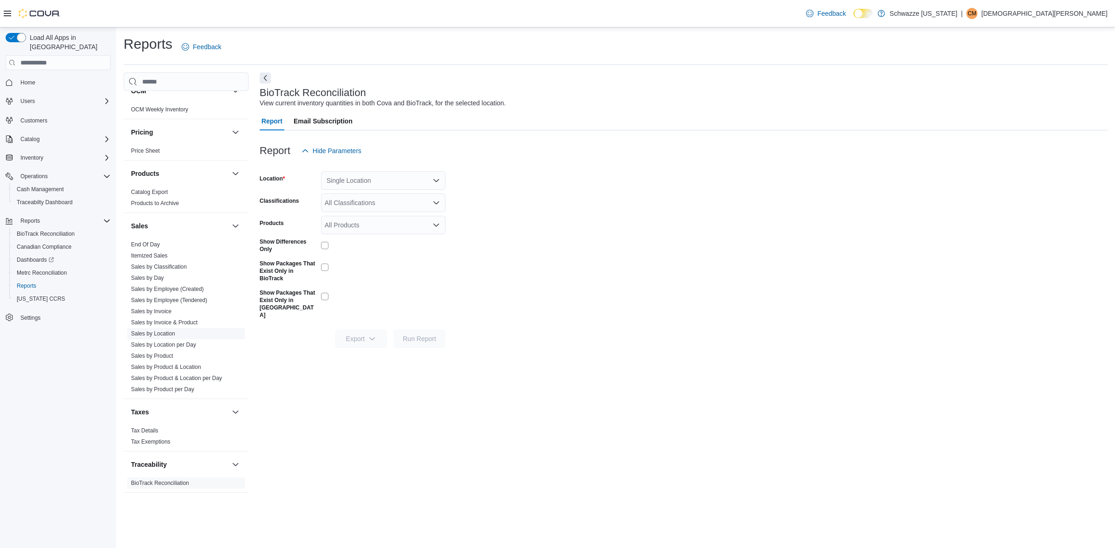
drag, startPoint x: 165, startPoint y: 331, endPoint x: 174, endPoint y: 333, distance: 9.6
click at [165, 331] on link "Sales by Location" at bounding box center [153, 334] width 44 height 7
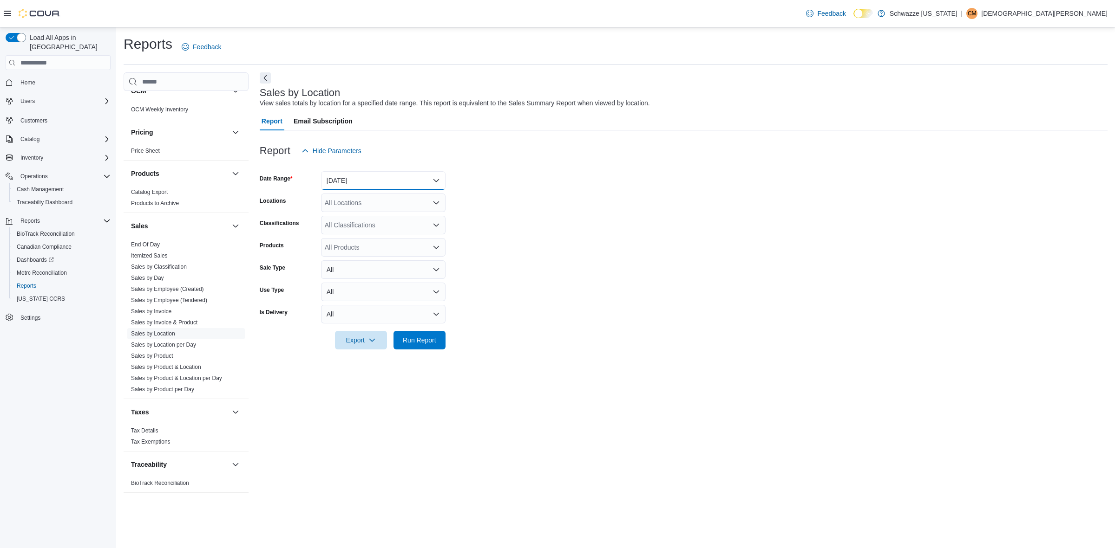
click at [361, 182] on button "Yesterday" at bounding box center [383, 180] width 124 height 19
click at [357, 210] on button "Today" at bounding box center [383, 218] width 124 height 19
click at [358, 207] on div "All Locations" at bounding box center [383, 203] width 124 height 19
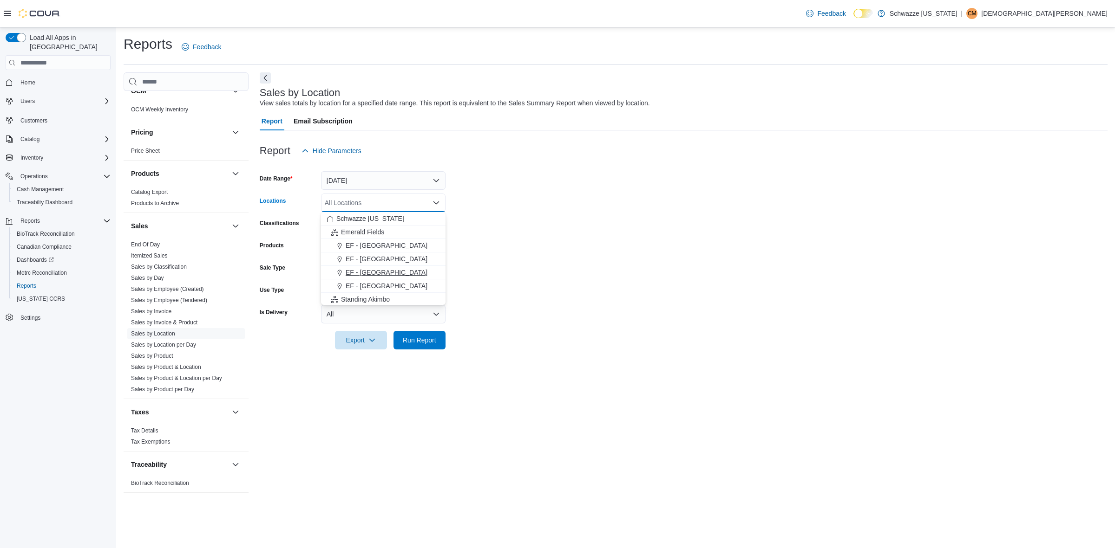
drag, startPoint x: 391, startPoint y: 268, endPoint x: 558, endPoint y: 266, distance: 167.2
click at [391, 269] on span "EF - [GEOGRAPHIC_DATA]" at bounding box center [387, 272] width 82 height 9
click at [560, 266] on form "Date Range Today Locations EF - South Boulder Combo box. Selected. EF - South B…" at bounding box center [684, 254] width 848 height 189
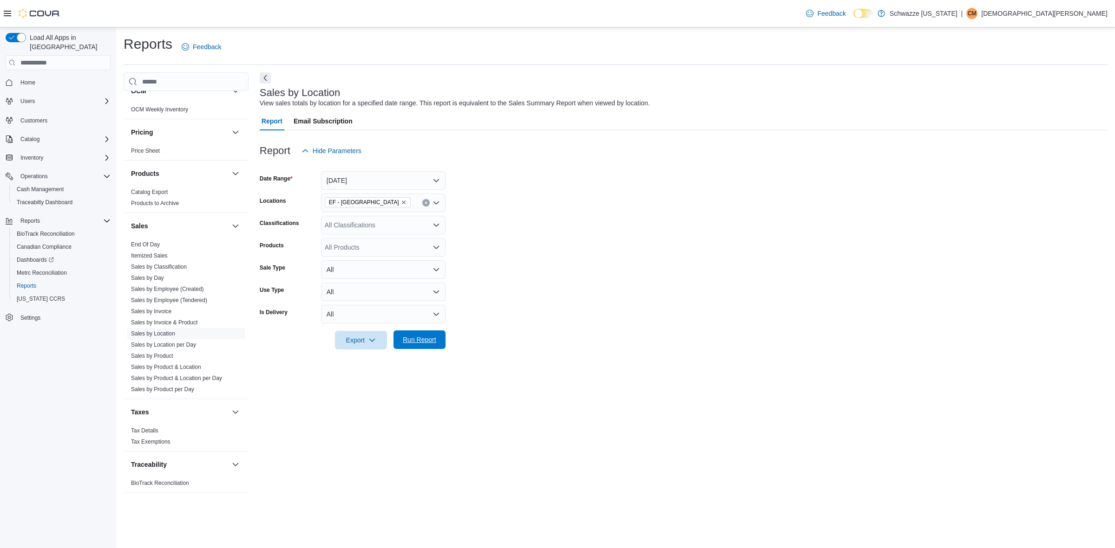
click at [420, 340] on span "Run Report" at bounding box center [419, 339] width 33 height 9
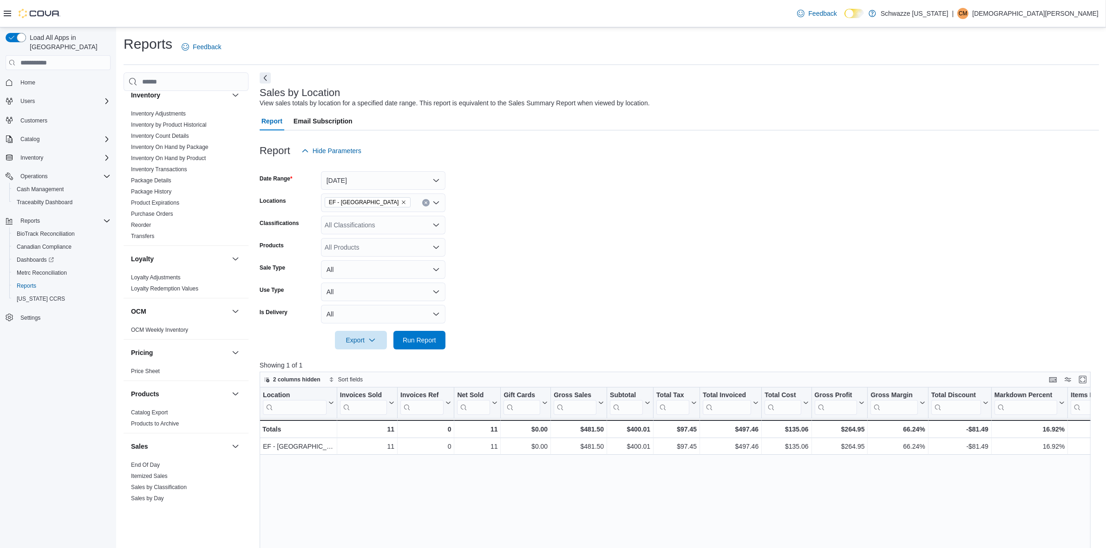
scroll to position [236, 0]
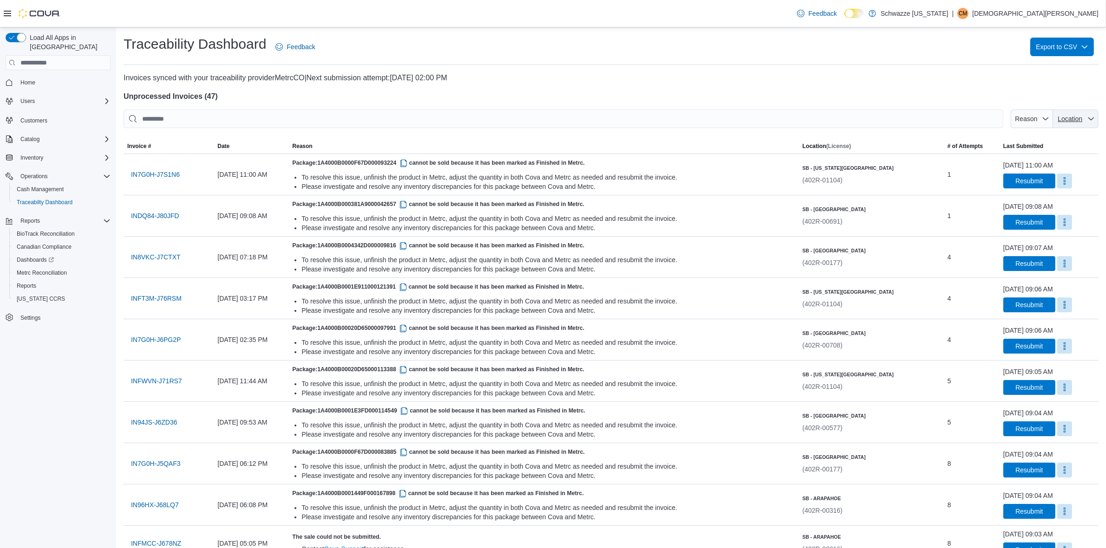
click at [1070, 125] on span "Location" at bounding box center [1076, 119] width 38 height 19
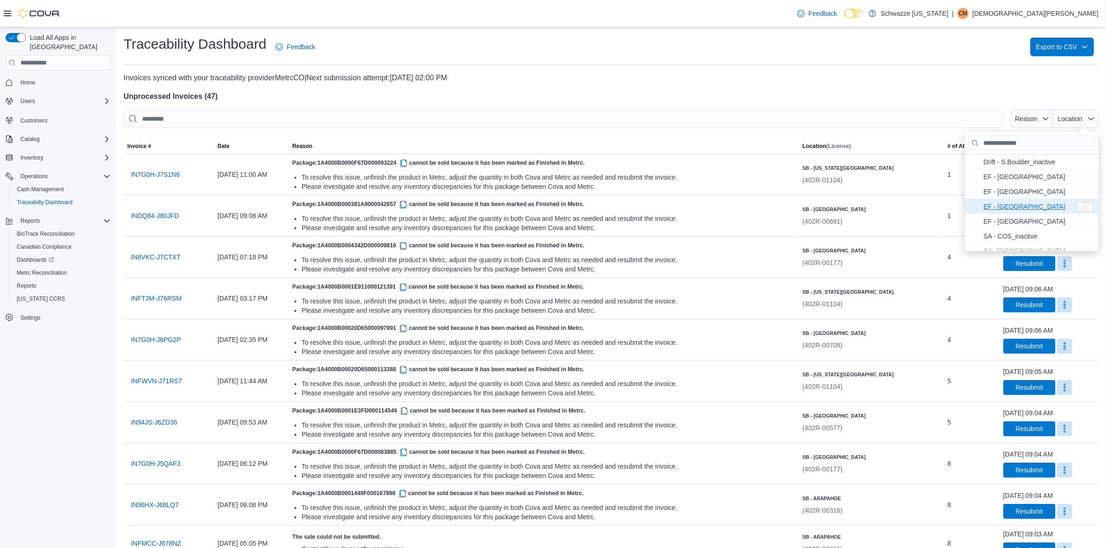
click at [1036, 208] on span "EF - [GEOGRAPHIC_DATA] . To check this option, press Enter." at bounding box center [1027, 206] width 88 height 11
type input "**********"
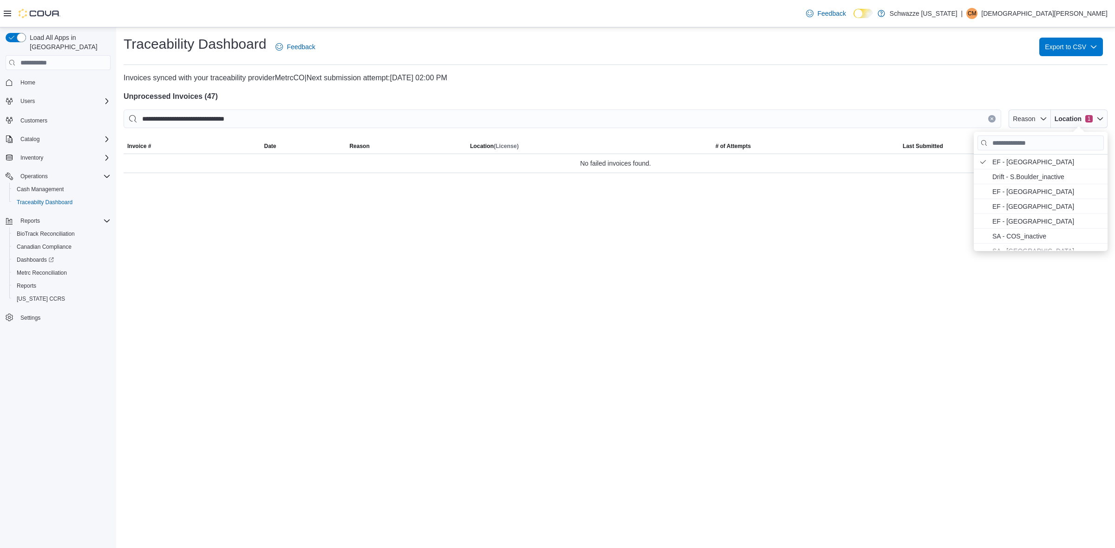
drag, startPoint x: 778, startPoint y: 89, endPoint x: 728, endPoint y: 94, distance: 50.4
click at [776, 90] on div at bounding box center [616, 87] width 984 height 7
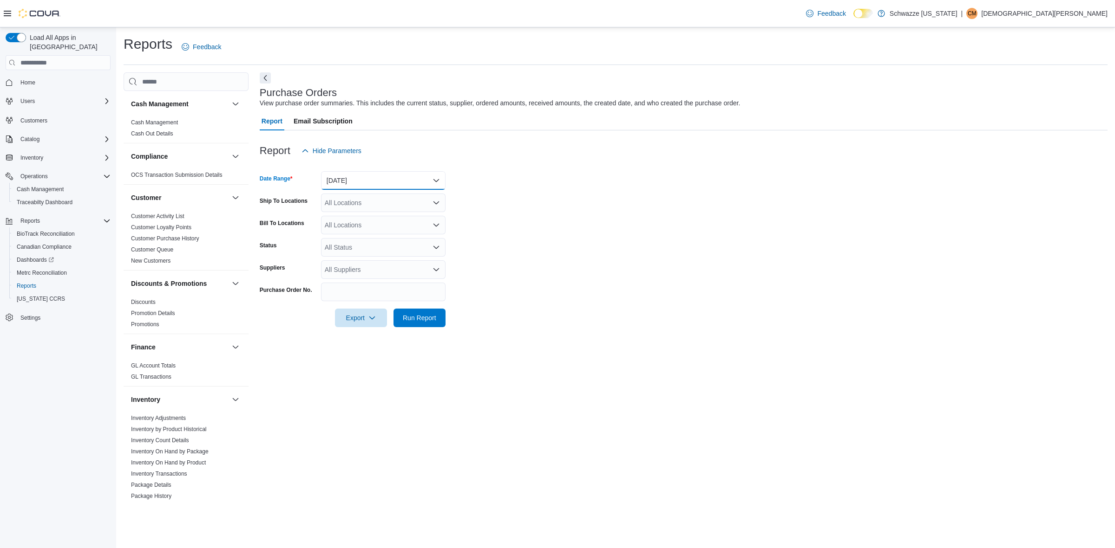
click at [386, 173] on button "[DATE]" at bounding box center [383, 180] width 124 height 19
click at [377, 321] on span "Year To Date" at bounding box center [389, 319] width 106 height 11
click at [591, 310] on form "Date Range Year To Date Ship To Locations All Locations Bill To Locations All L…" at bounding box center [684, 243] width 848 height 167
click at [382, 203] on div "All Locations" at bounding box center [383, 203] width 124 height 19
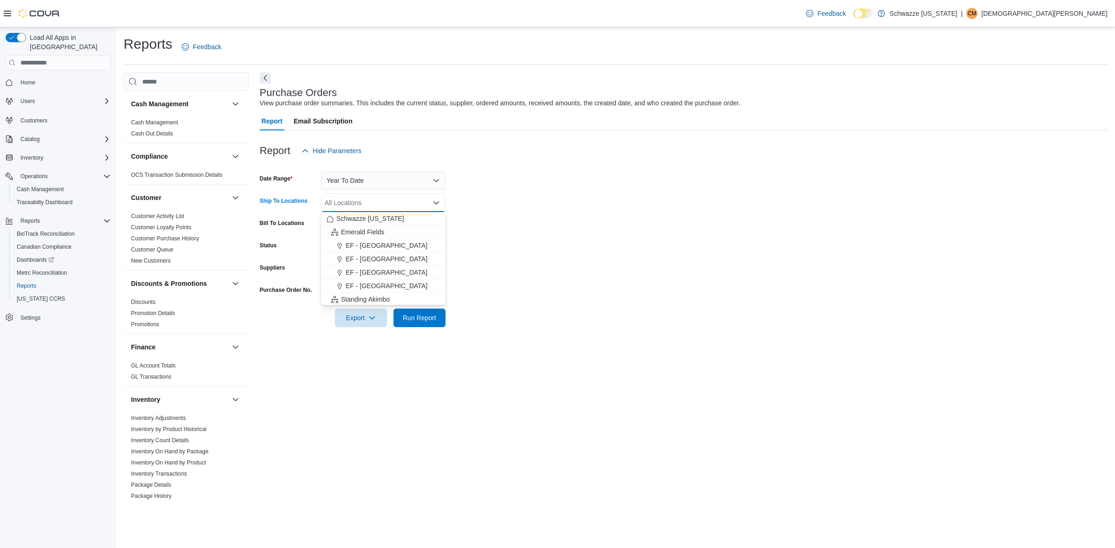
drag, startPoint x: 391, startPoint y: 270, endPoint x: 653, endPoint y: 269, distance: 261.9
click at [393, 270] on span "EF - [GEOGRAPHIC_DATA]" at bounding box center [387, 272] width 82 height 9
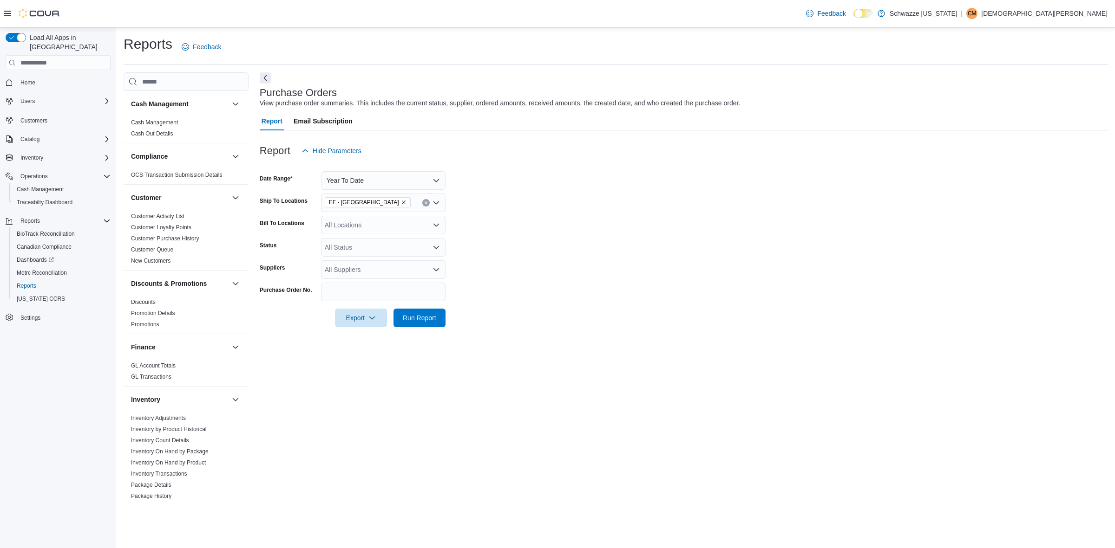
drag, startPoint x: 653, startPoint y: 269, endPoint x: 436, endPoint y: 243, distance: 218.9
click at [651, 269] on form "Date Range Year To Date Ship To Locations [GEOGRAPHIC_DATA] - [GEOGRAPHIC_DATA]…" at bounding box center [684, 243] width 848 height 167
click at [346, 226] on div "All Locations" at bounding box center [383, 225] width 124 height 19
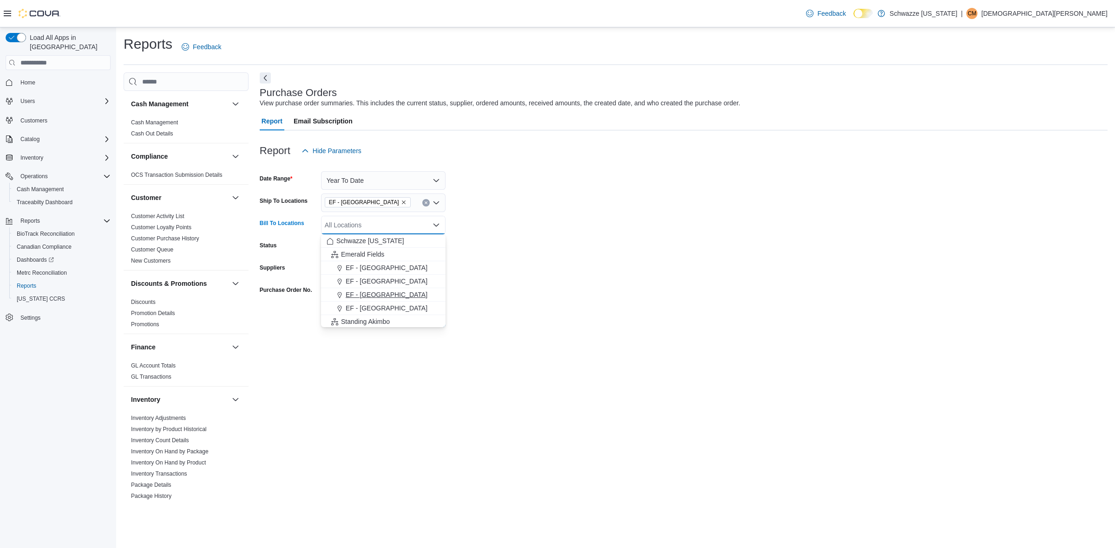
click at [382, 291] on span "EF - [GEOGRAPHIC_DATA]" at bounding box center [387, 294] width 82 height 9
click at [670, 295] on form "Date Range Year To Date Ship To Locations [GEOGRAPHIC_DATA] - [GEOGRAPHIC_DATA]…" at bounding box center [684, 243] width 848 height 167
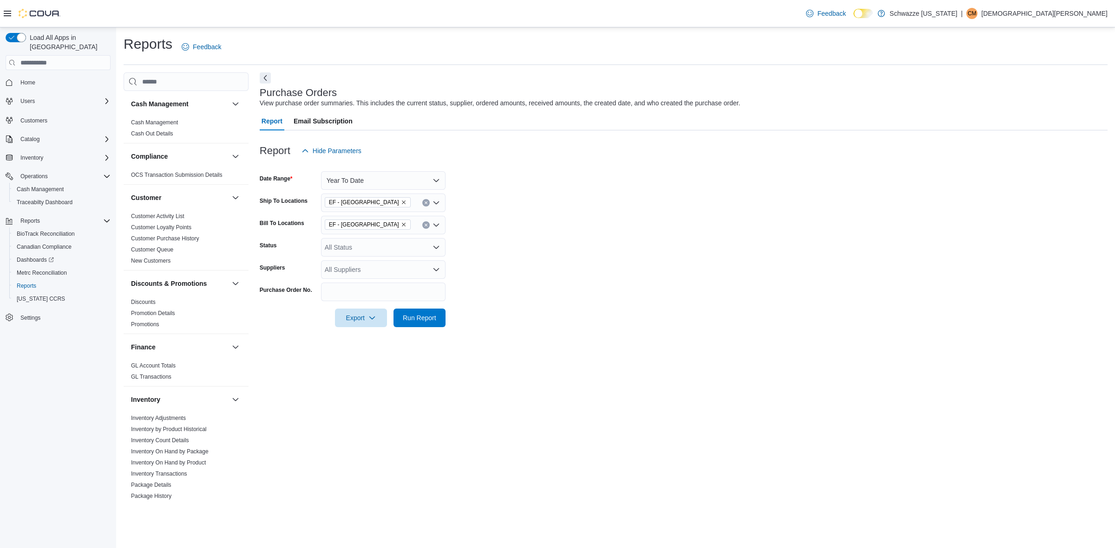
click at [363, 247] on div "All Status" at bounding box center [383, 247] width 124 height 19
click at [355, 261] on span "Pending" at bounding box center [382, 263] width 113 height 9
click at [356, 181] on button "[DATE]" at bounding box center [383, 180] width 124 height 19
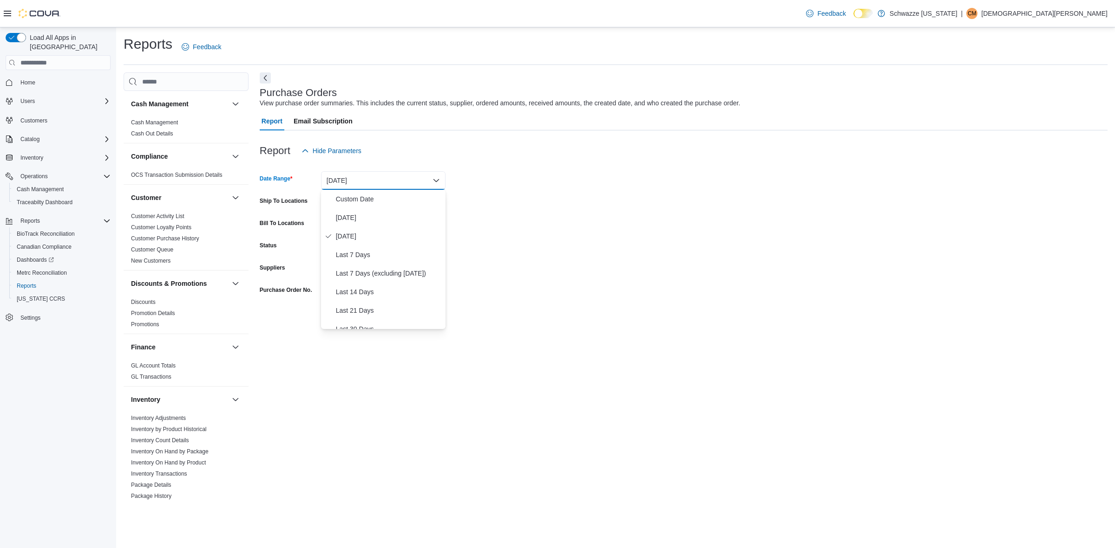
click at [356, 181] on button "[DATE]" at bounding box center [383, 180] width 124 height 19
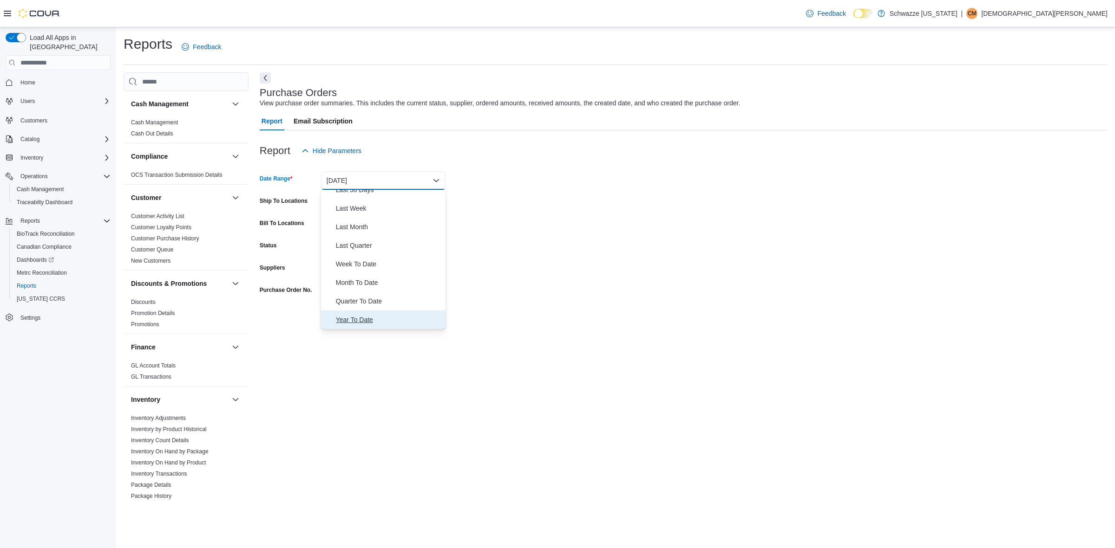
click at [352, 314] on span "Year To Date" at bounding box center [389, 319] width 106 height 11
drag, startPoint x: 628, startPoint y: 282, endPoint x: 386, endPoint y: 195, distance: 257.5
click at [619, 272] on form "Date Range Year To Date Ship To Locations All Locations Bill To Locations All L…" at bounding box center [684, 243] width 848 height 167
click at [358, 204] on div "All Locations" at bounding box center [383, 203] width 124 height 19
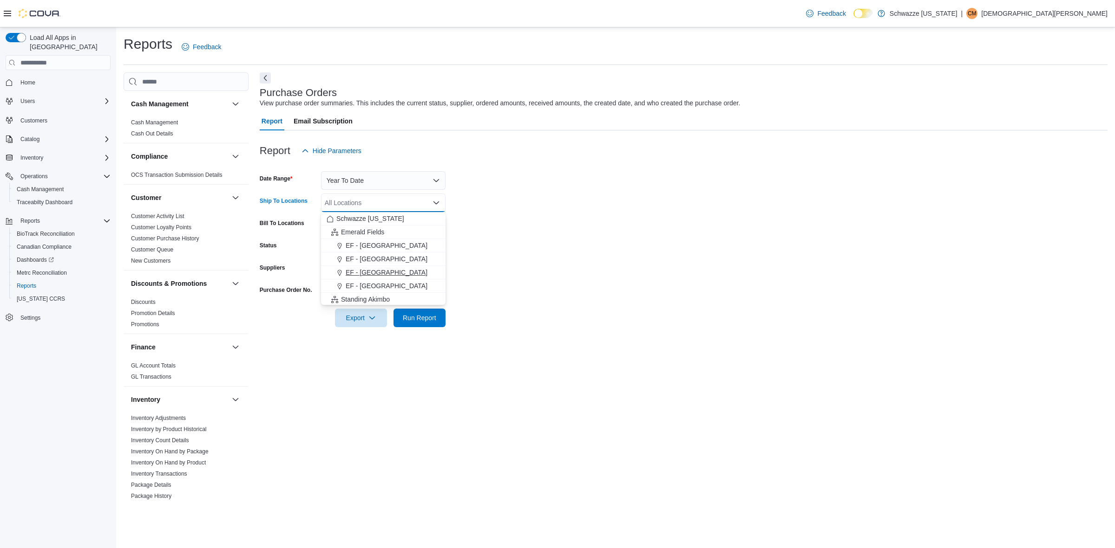
click at [374, 273] on span "EF - [GEOGRAPHIC_DATA]" at bounding box center [387, 272] width 82 height 9
drag, startPoint x: 545, startPoint y: 257, endPoint x: 537, endPoint y: 257, distance: 7.4
click at [537, 257] on form "Date Range Year To Date Ship To Locations [GEOGRAPHIC_DATA] - [GEOGRAPHIC_DATA]…" at bounding box center [684, 243] width 848 height 167
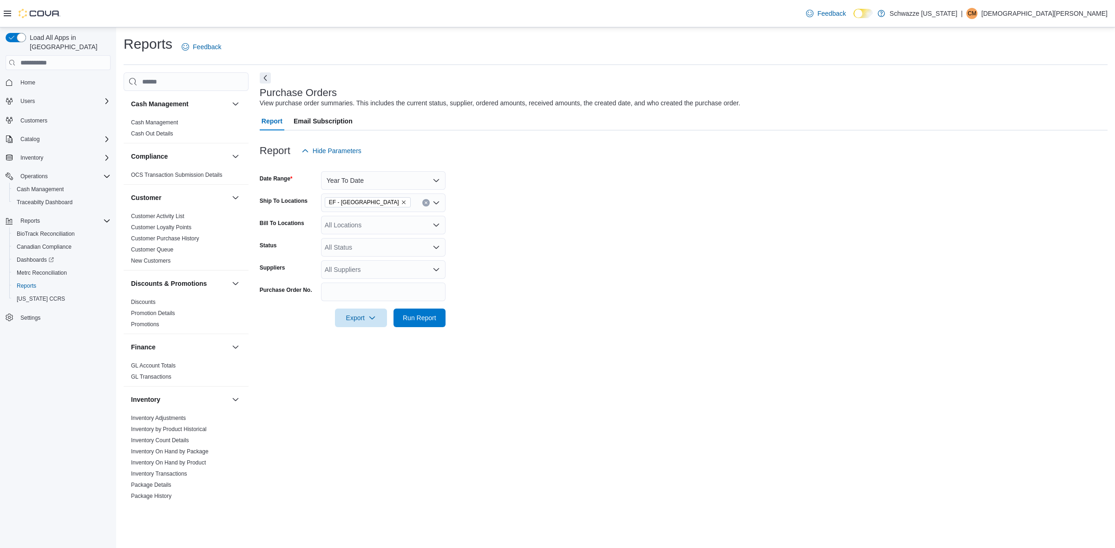
click at [333, 221] on div "All Locations" at bounding box center [383, 225] width 124 height 19
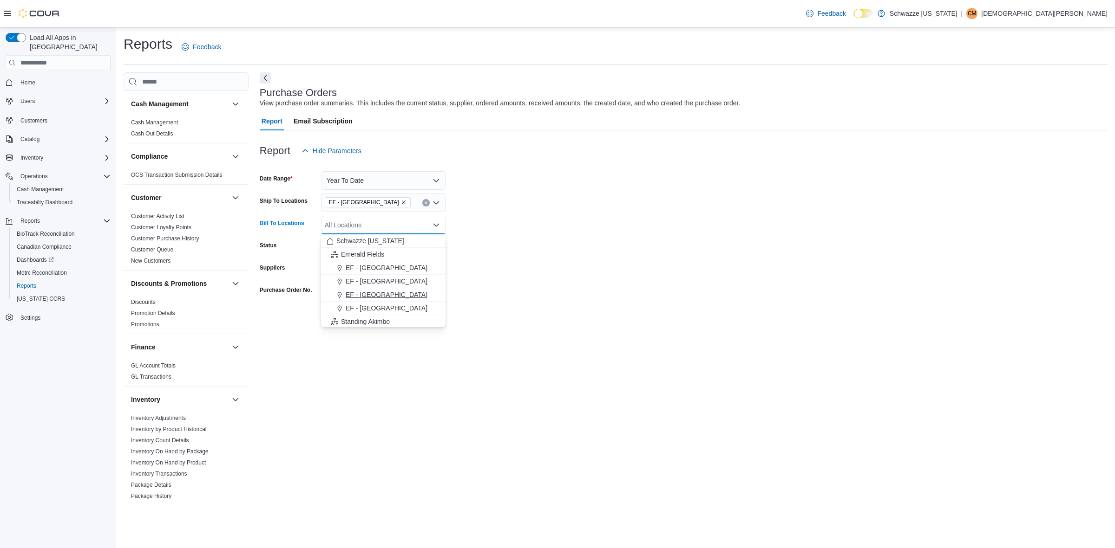
click at [375, 293] on span "EF - [GEOGRAPHIC_DATA]" at bounding box center [387, 294] width 82 height 9
click at [559, 295] on form "Date Range Year To Date Ship To Locations EF - South Boulder Bill To Locations …" at bounding box center [684, 243] width 848 height 167
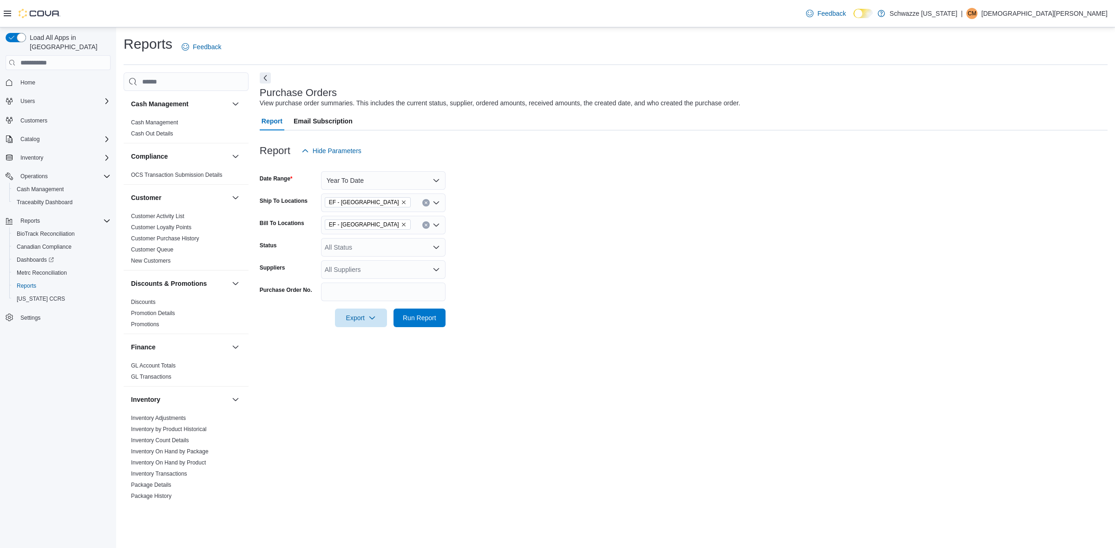
click at [357, 250] on div "All Status" at bounding box center [383, 247] width 124 height 19
click at [362, 261] on span "Pending" at bounding box center [382, 263] width 113 height 9
click at [362, 261] on span "Receiving" at bounding box center [374, 263] width 96 height 9
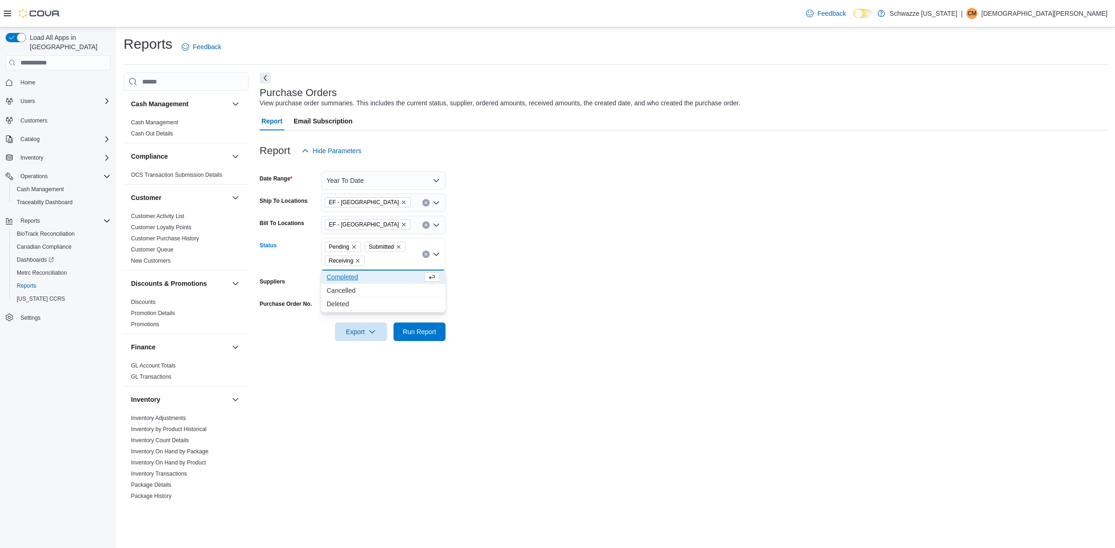
click at [727, 244] on form "Date Range Year To Date Ship To Locations EF - South Boulder Bill To Locations …" at bounding box center [684, 250] width 848 height 181
click at [376, 293] on div "All Suppliers" at bounding box center [383, 283] width 124 height 19
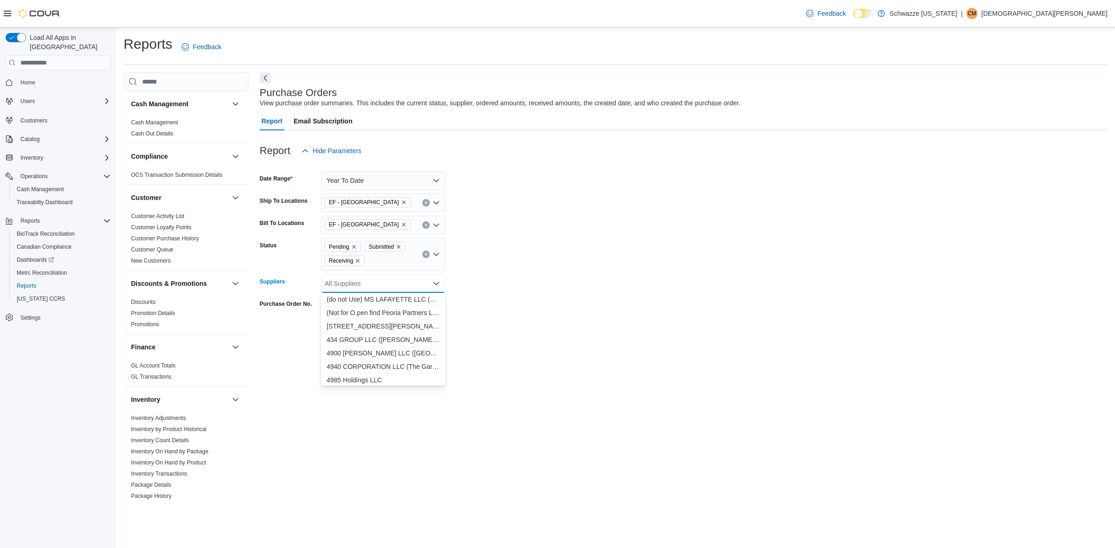
click at [696, 259] on form "Date Range Year To Date Ship To Locations EF - South Boulder Bill To Locations …" at bounding box center [684, 250] width 848 height 181
